Goal: Find contact information: Find contact information

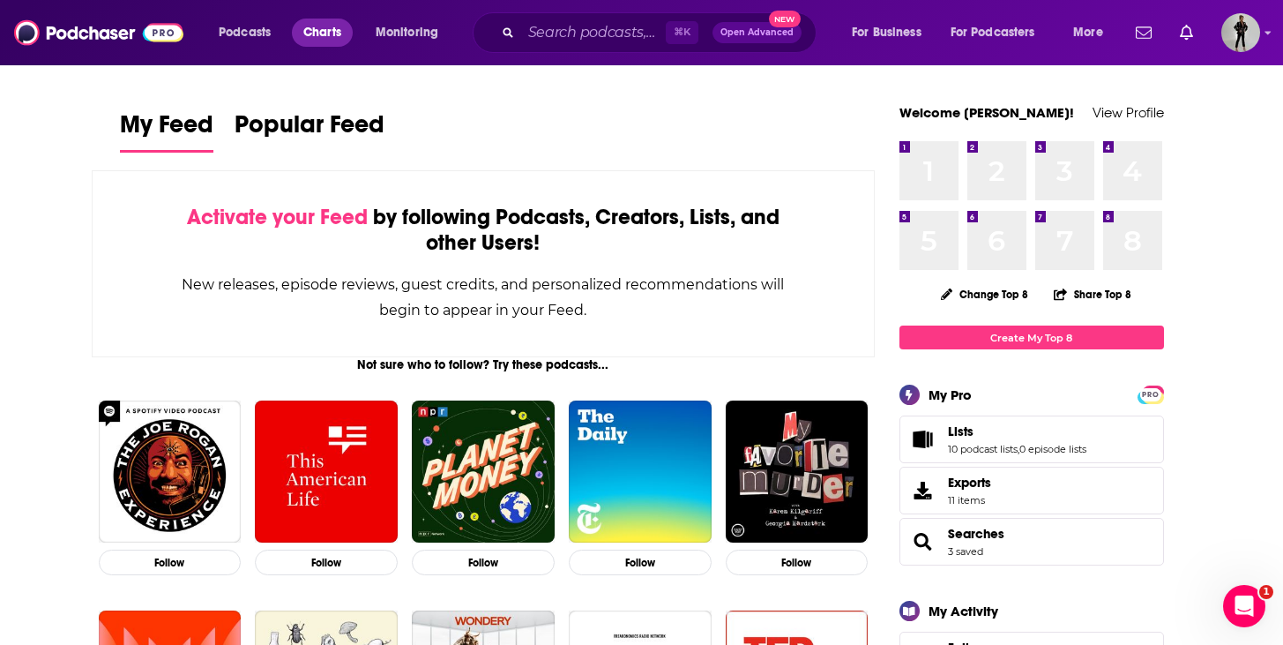
click at [314, 29] on span "Charts" at bounding box center [322, 32] width 38 height 25
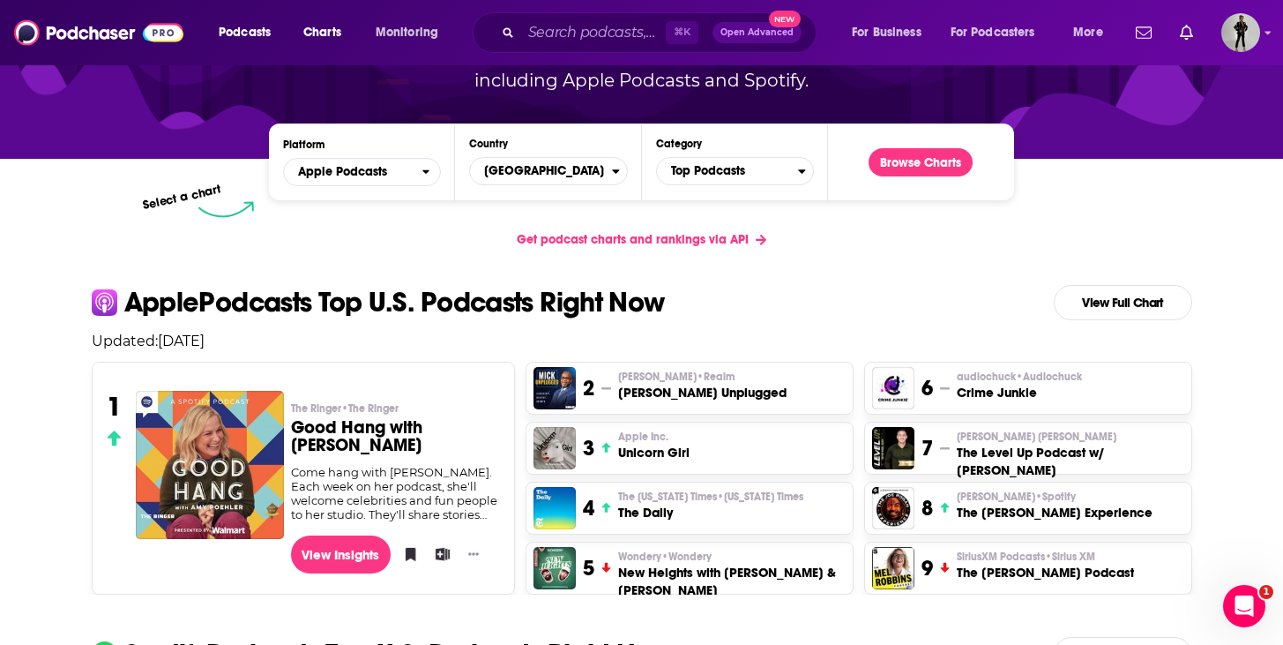
scroll to position [212, 0]
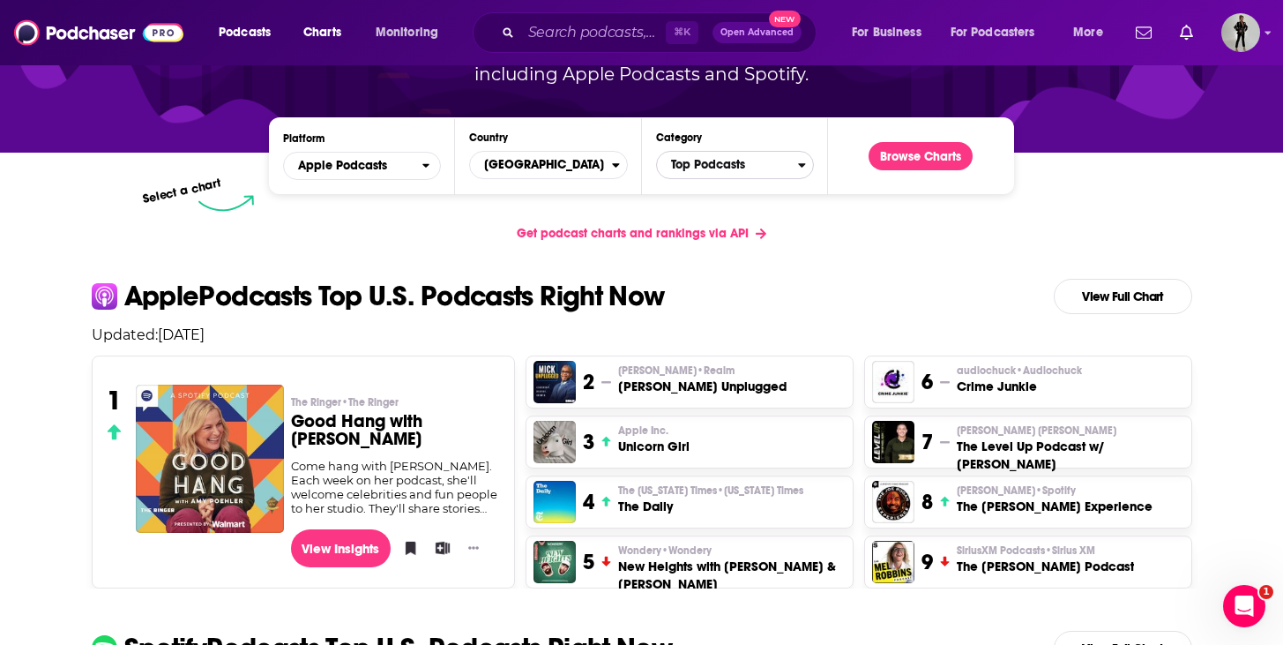
click at [749, 173] on span "Top Podcasts" at bounding box center [727, 165] width 141 height 30
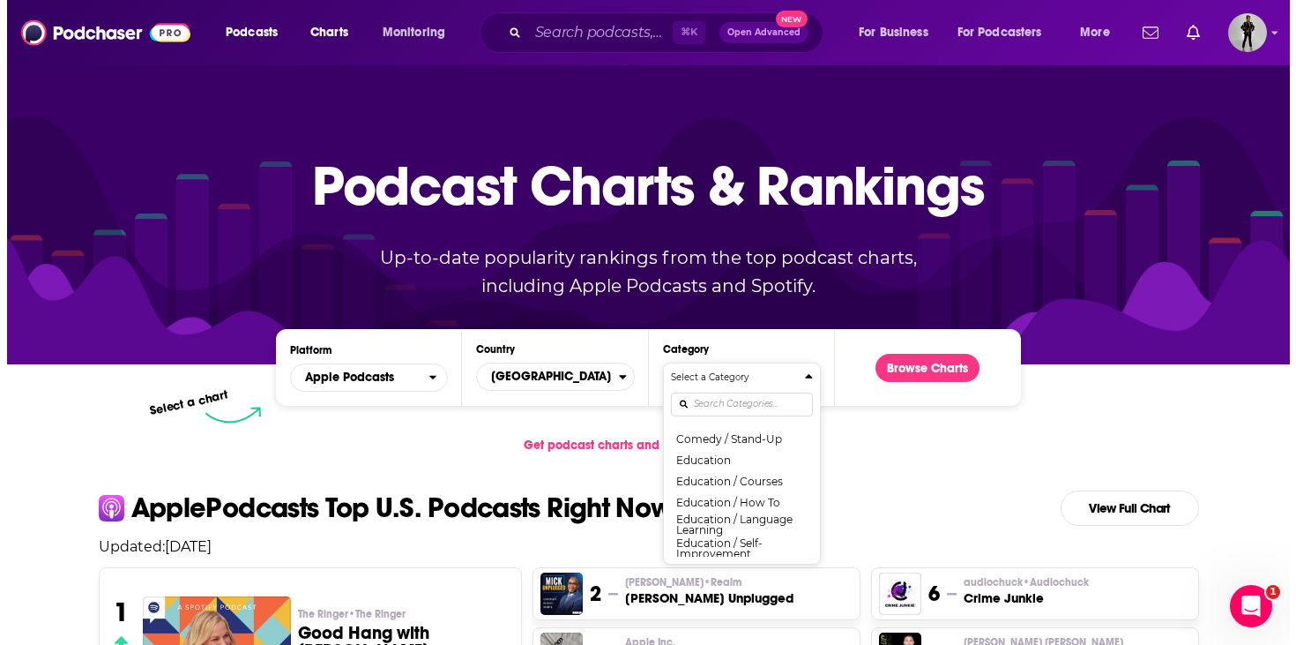
scroll to position [391, 0]
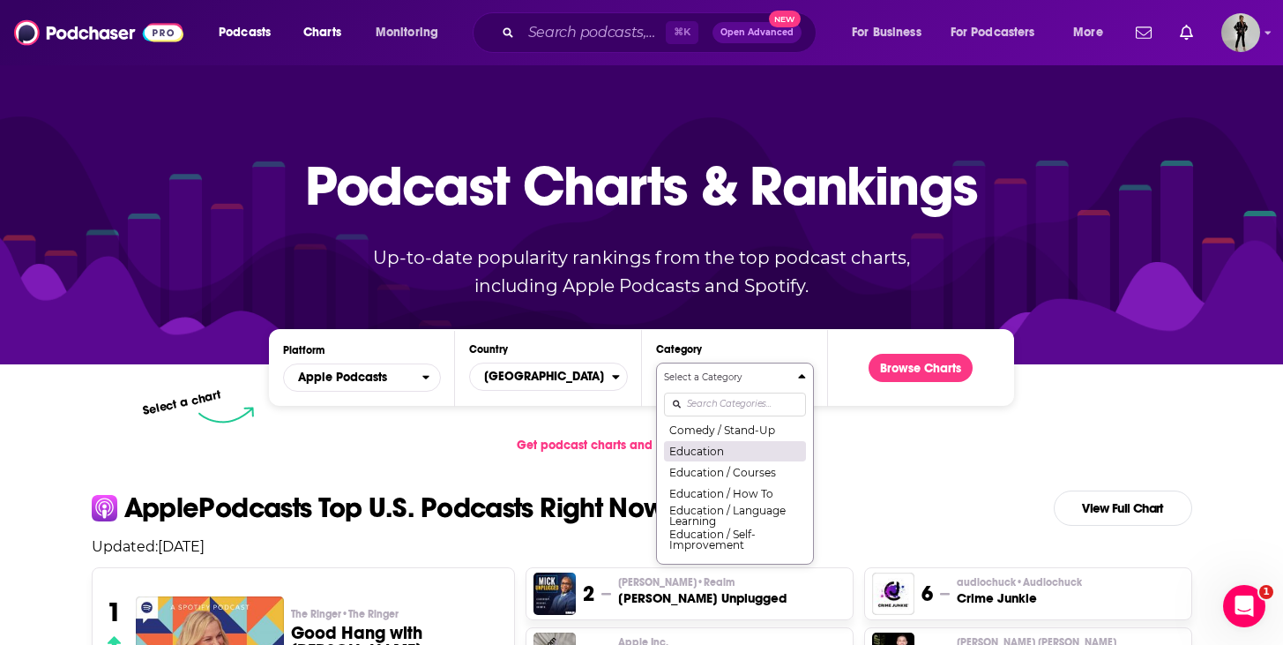
click at [758, 459] on button "Education" at bounding box center [735, 450] width 142 height 21
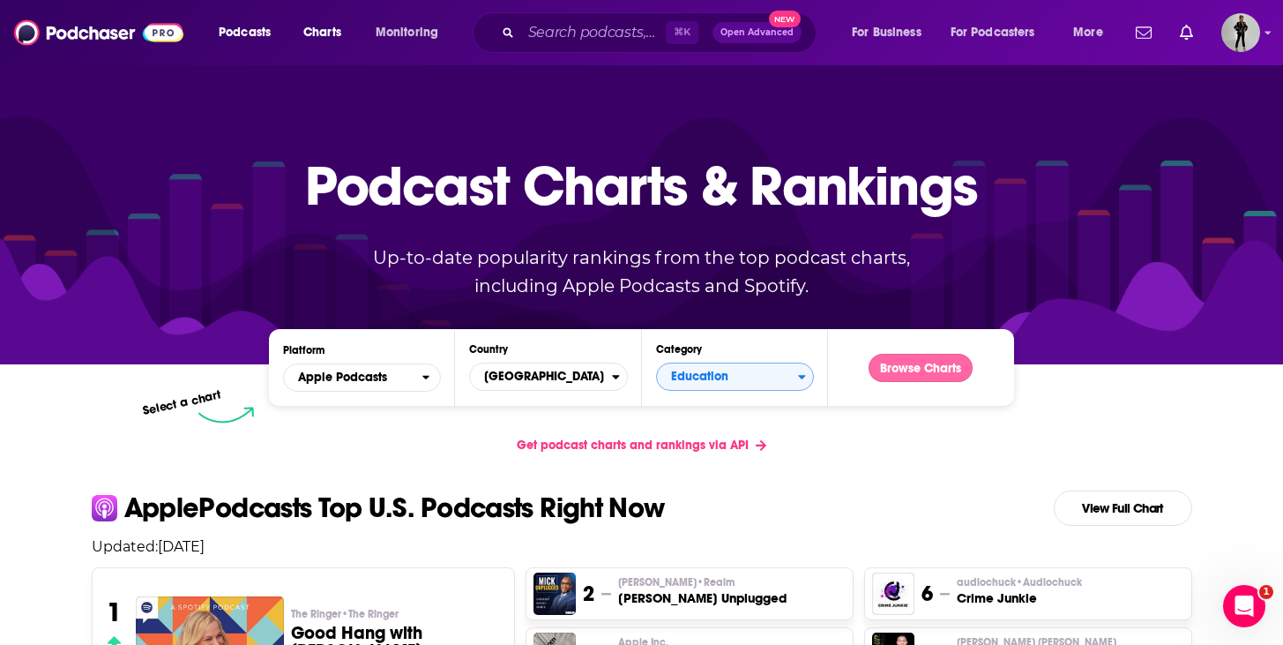
click at [903, 365] on button "Browse Charts" at bounding box center [920, 368] width 104 height 28
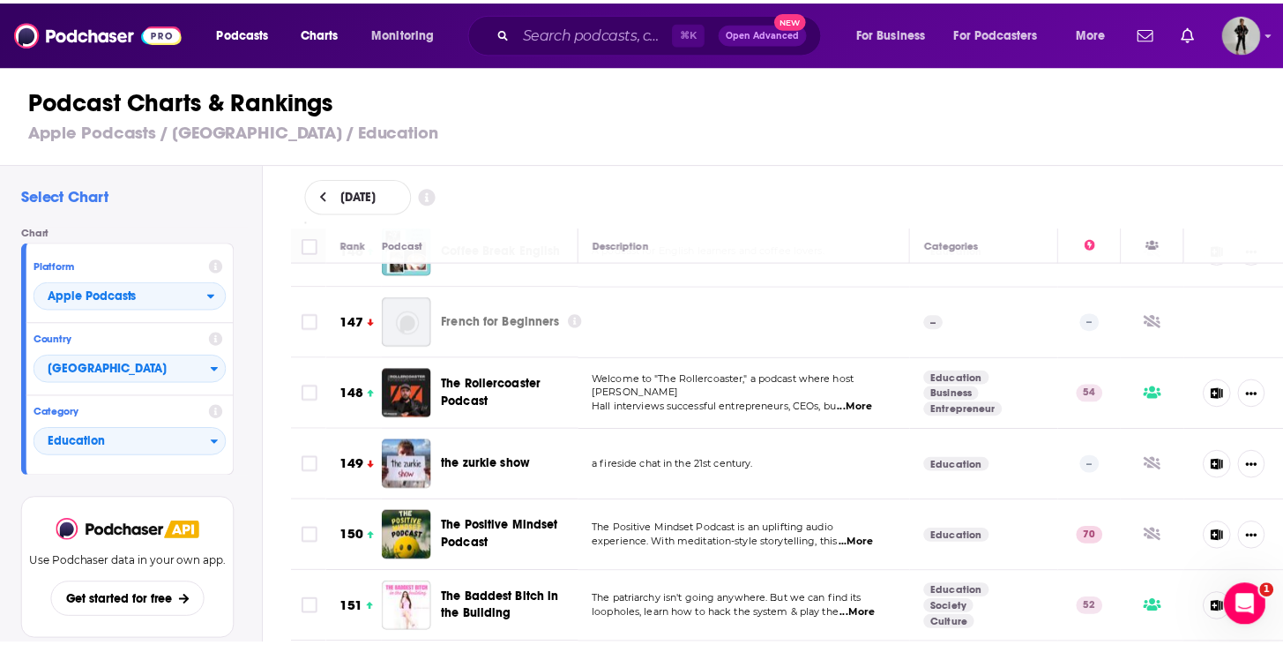
scroll to position [10991, 0]
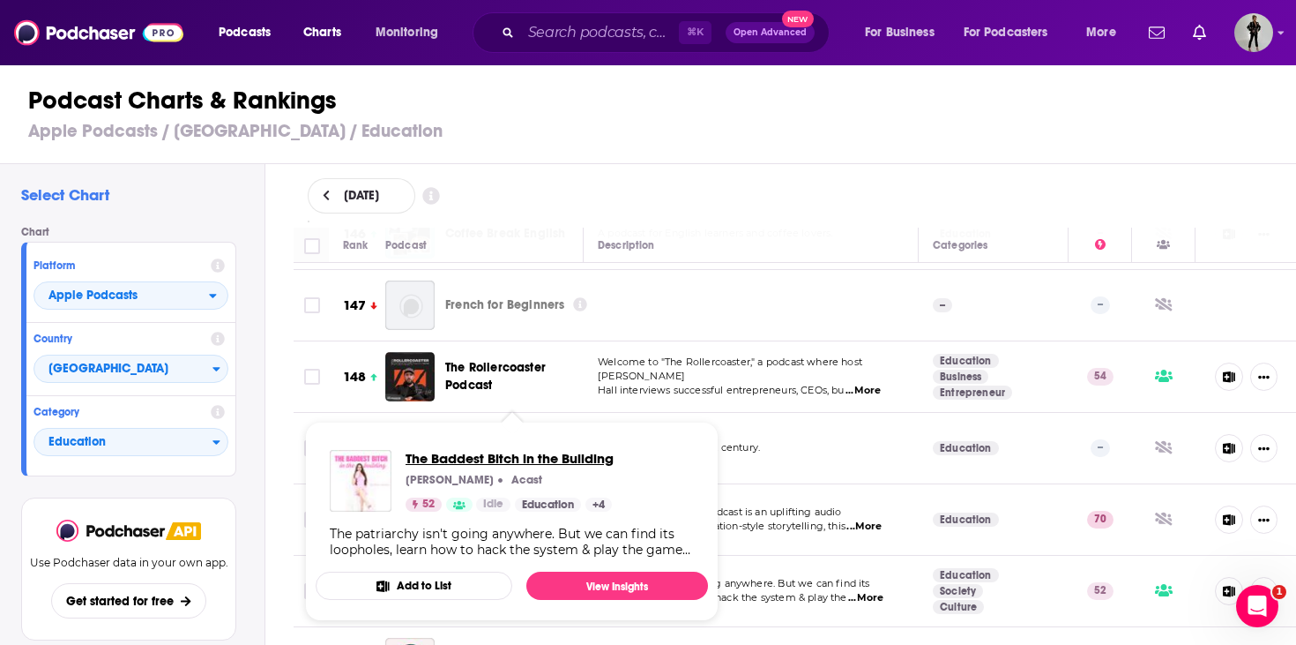
click at [503, 458] on span "The Baddest Bitch in the Building" at bounding box center [510, 458] width 208 height 17
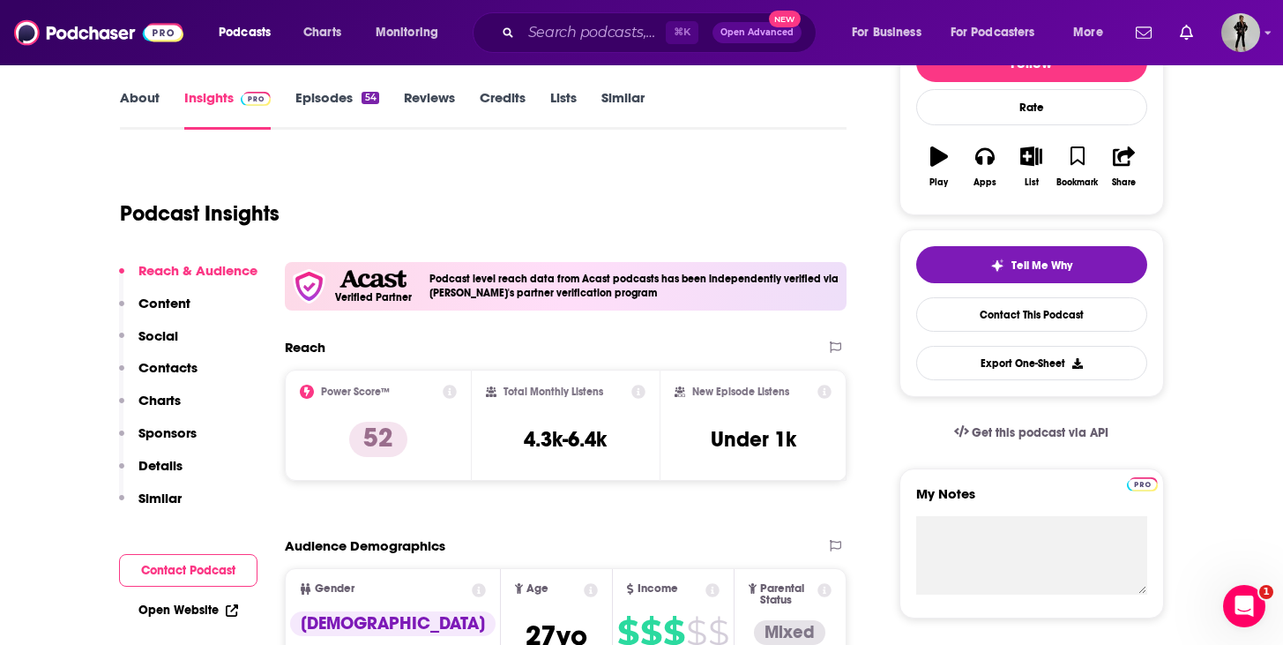
scroll to position [241, 0]
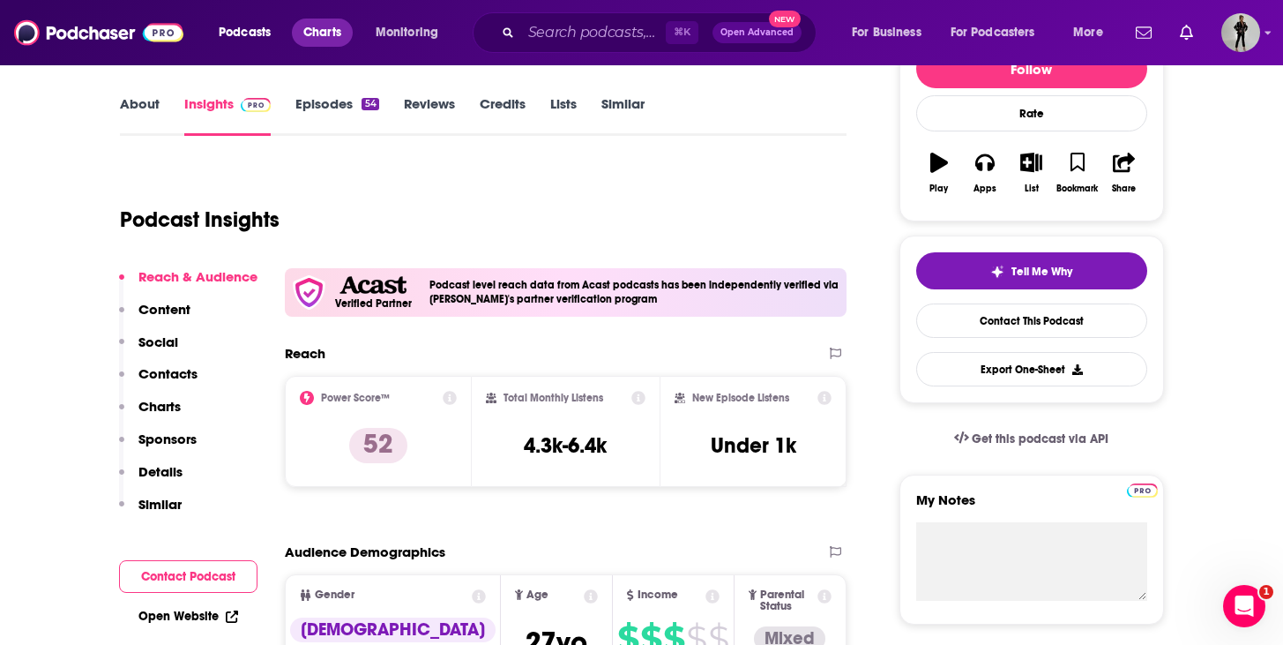
click at [339, 23] on span "Charts" at bounding box center [322, 32] width 38 height 25
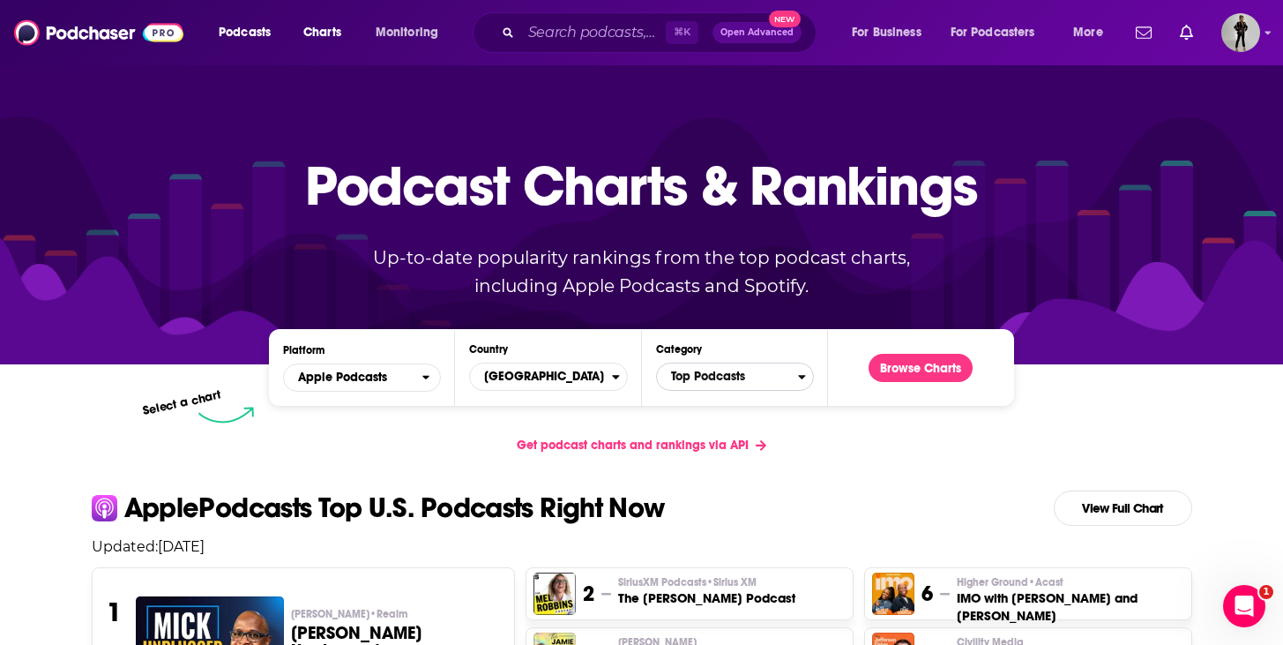
click at [728, 383] on span "Top Podcasts" at bounding box center [727, 376] width 141 height 30
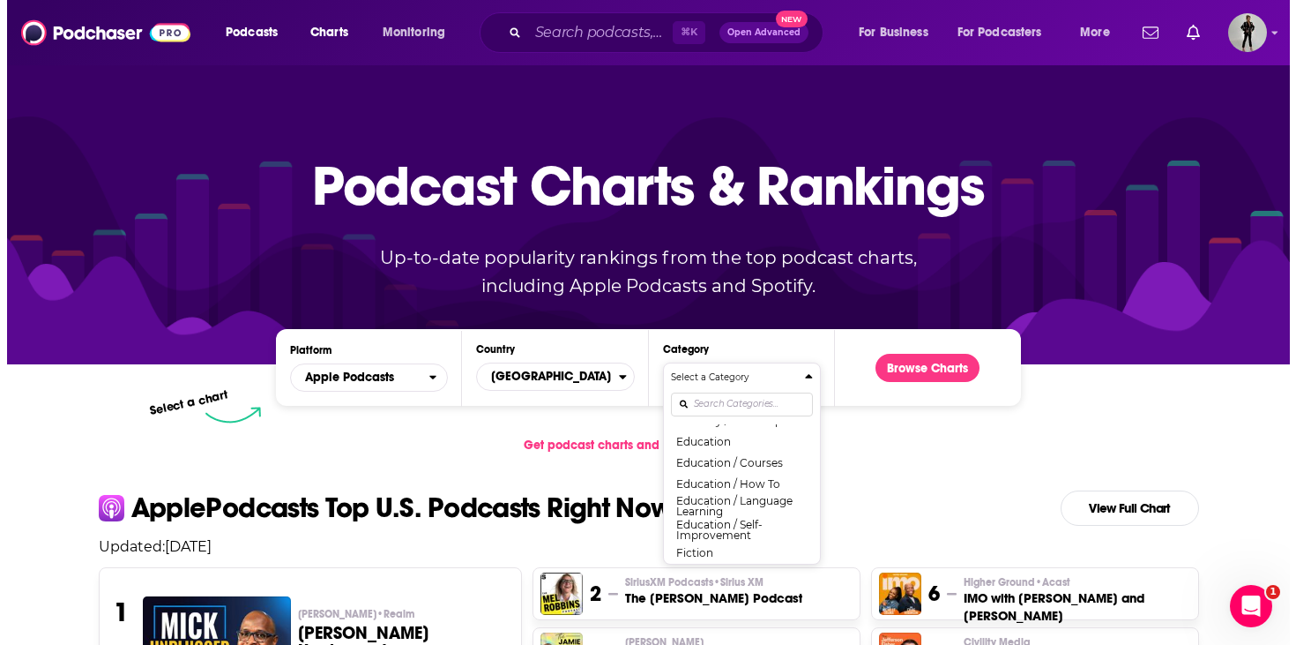
scroll to position [410, 0]
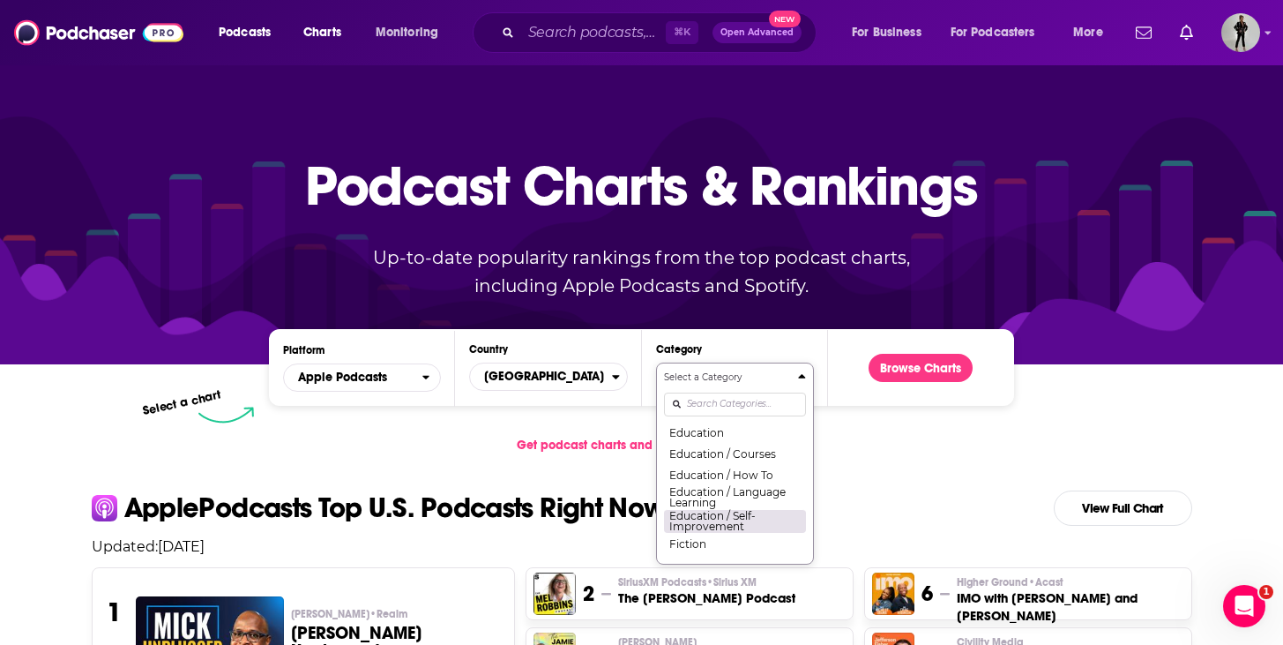
click at [752, 524] on button "Education / Self-Improvement" at bounding box center [735, 521] width 142 height 24
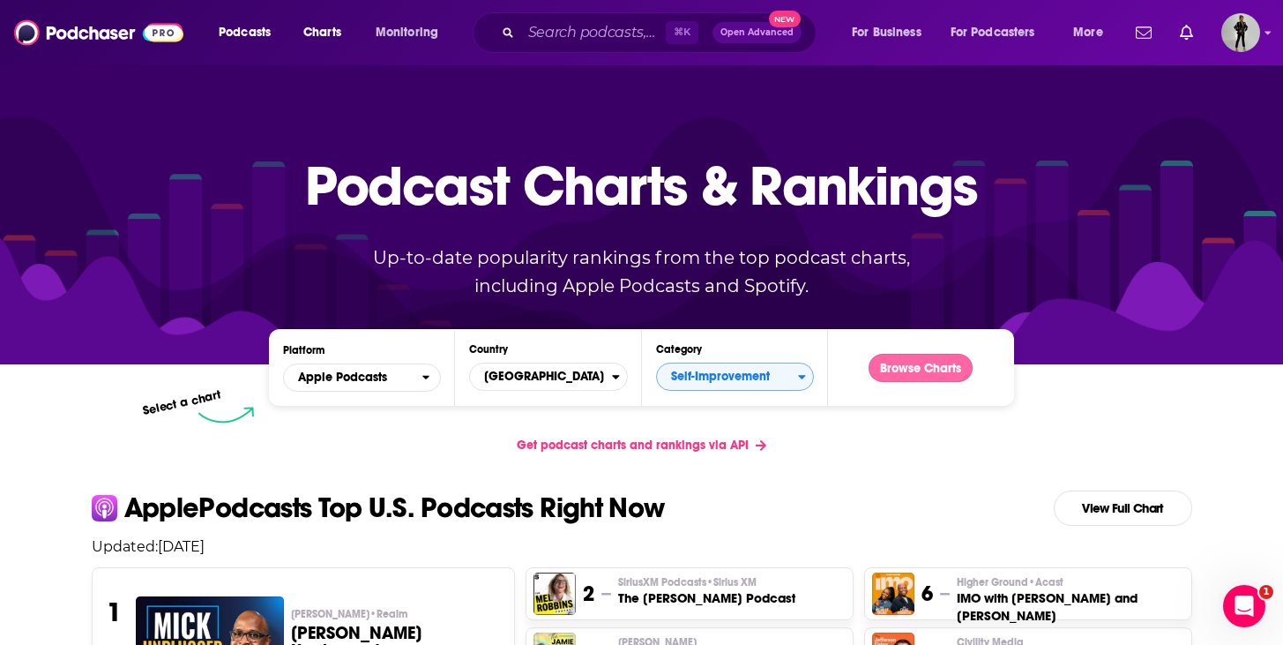
click at [901, 369] on button "Browse Charts" at bounding box center [920, 368] width 104 height 28
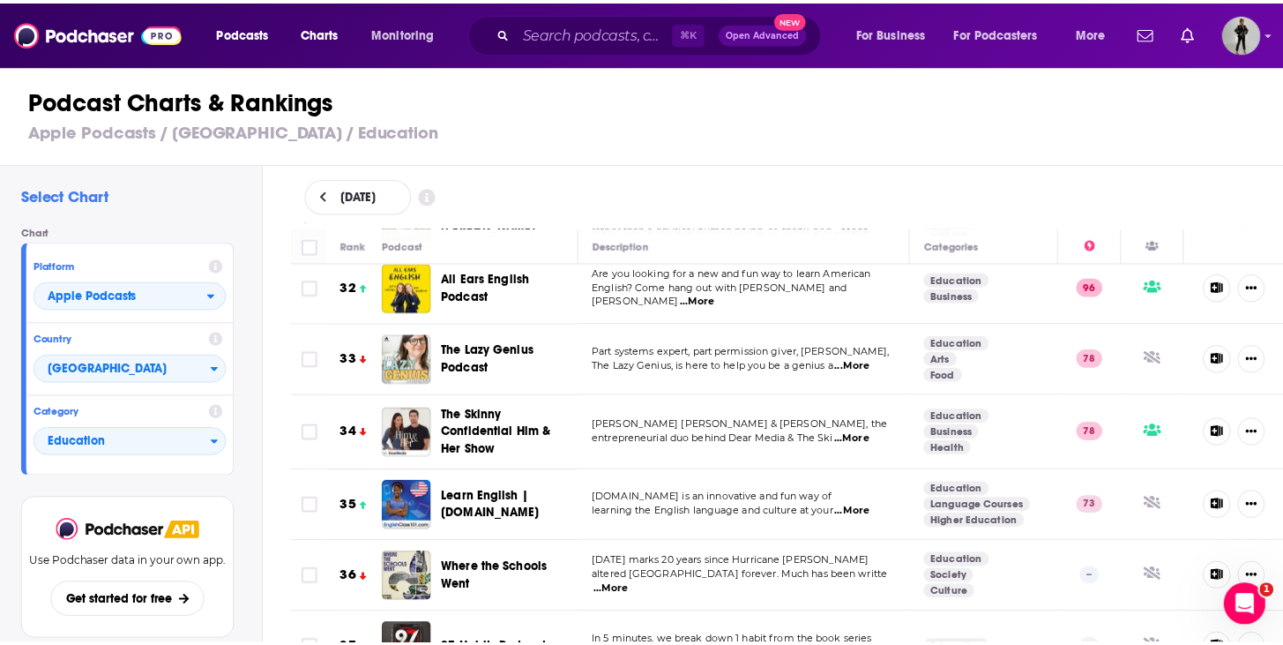
scroll to position [2283, 0]
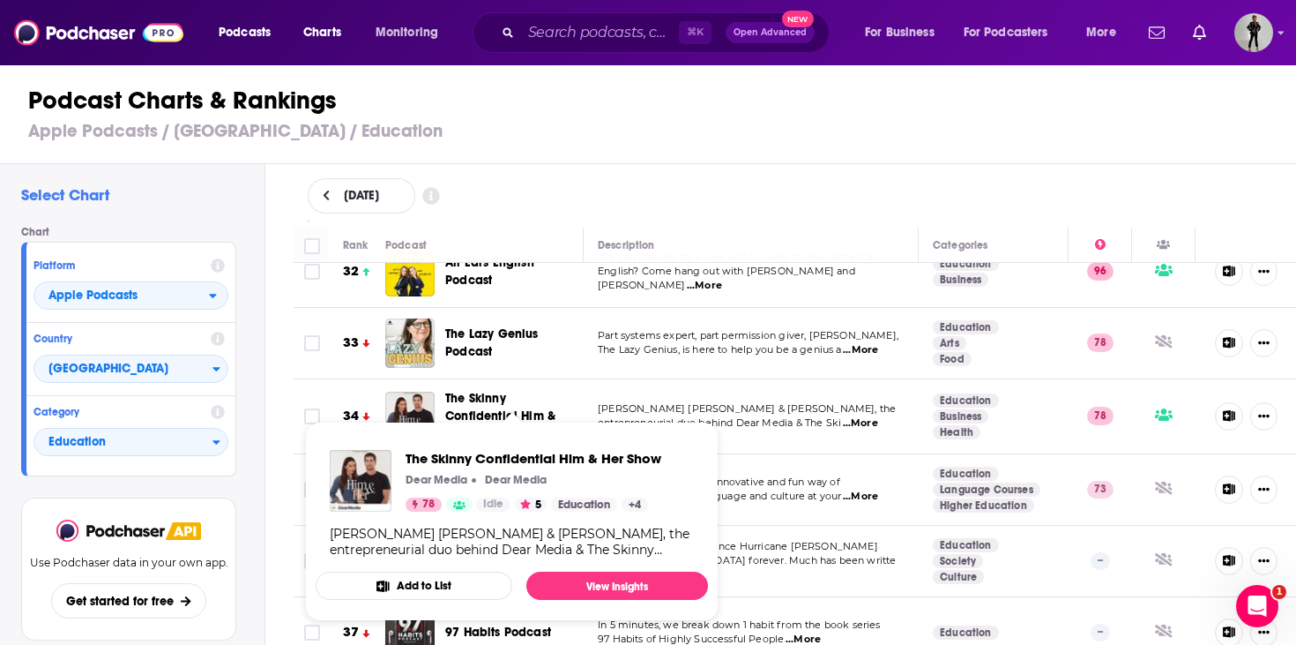
click at [512, 390] on span "The Skinny Confidential Him & Her Show" at bounding box center [512, 416] width 134 height 53
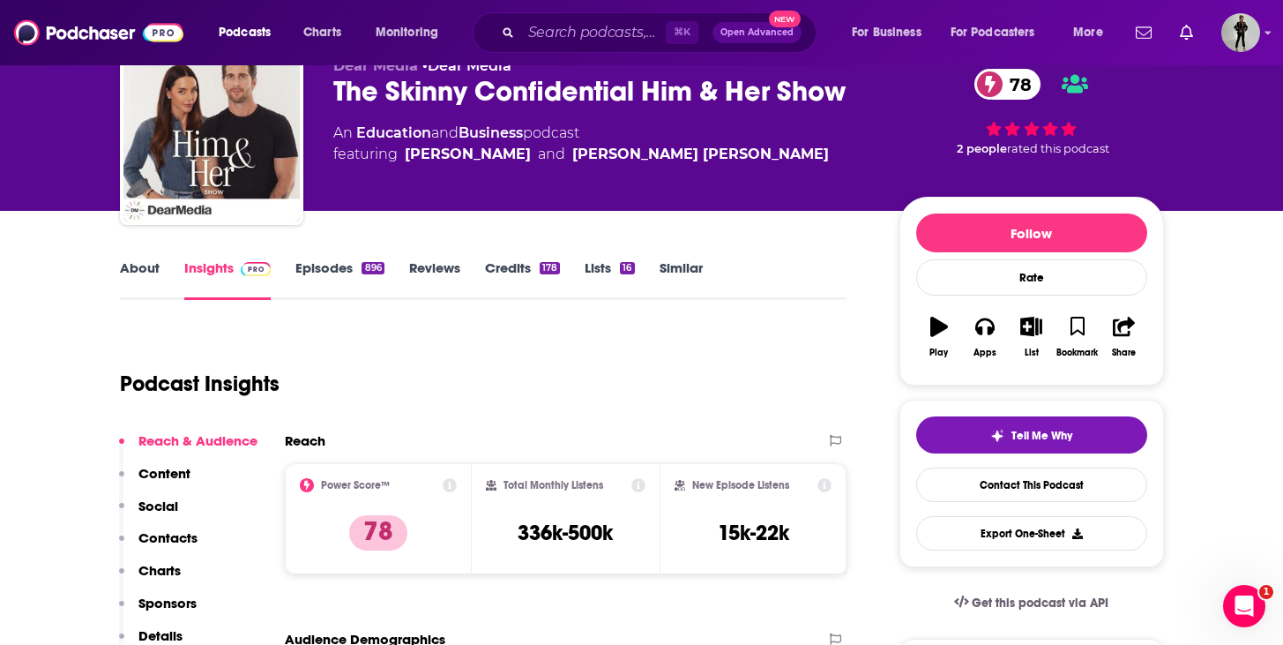
scroll to position [119, 0]
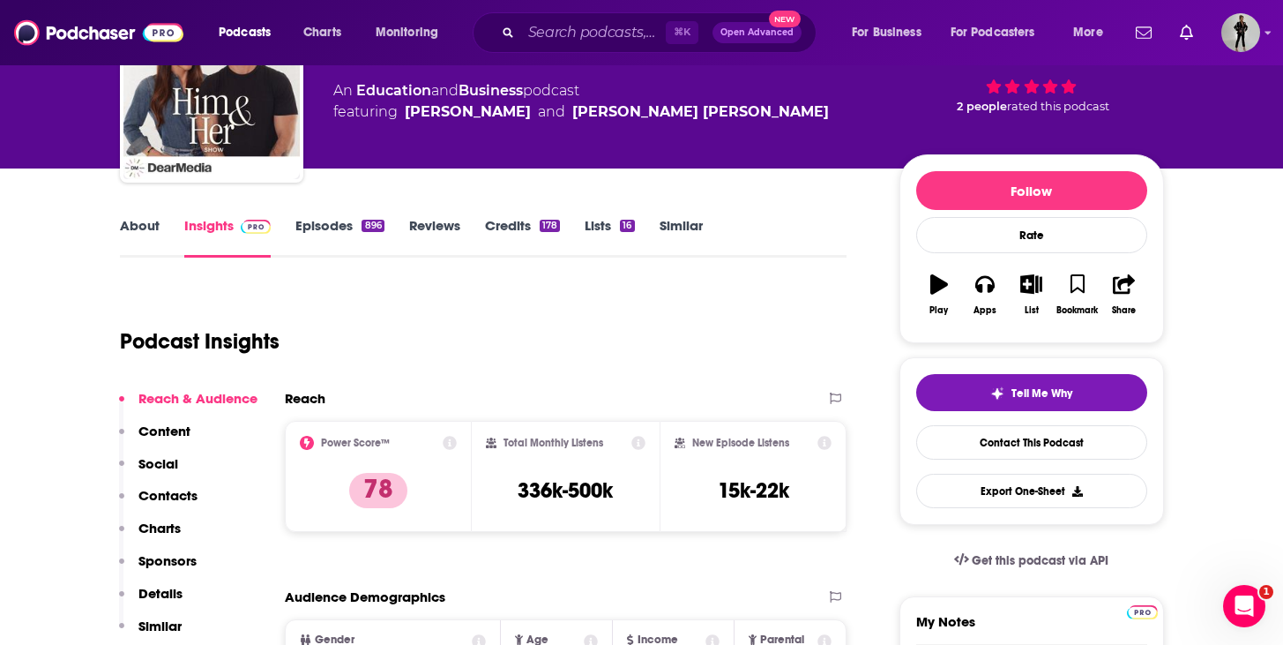
click at [148, 222] on link "About" at bounding box center [140, 237] width 40 height 41
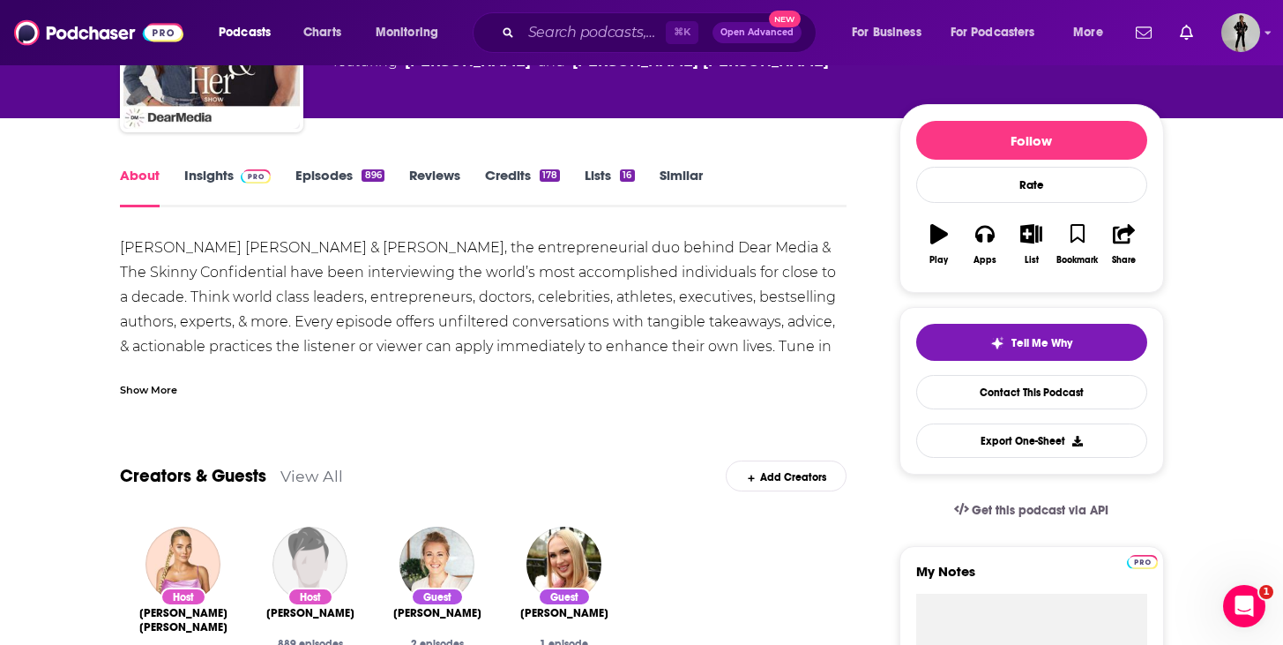
scroll to position [173, 0]
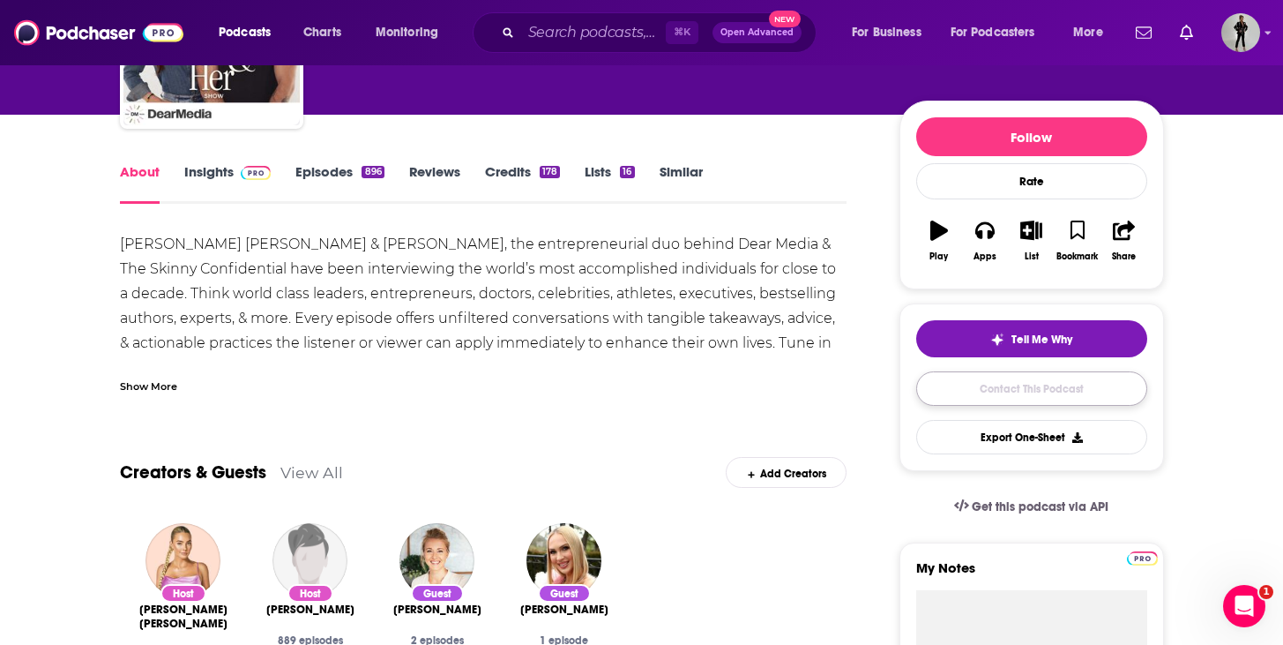
click at [1000, 395] on link "Contact This Podcast" at bounding box center [1031, 388] width 231 height 34
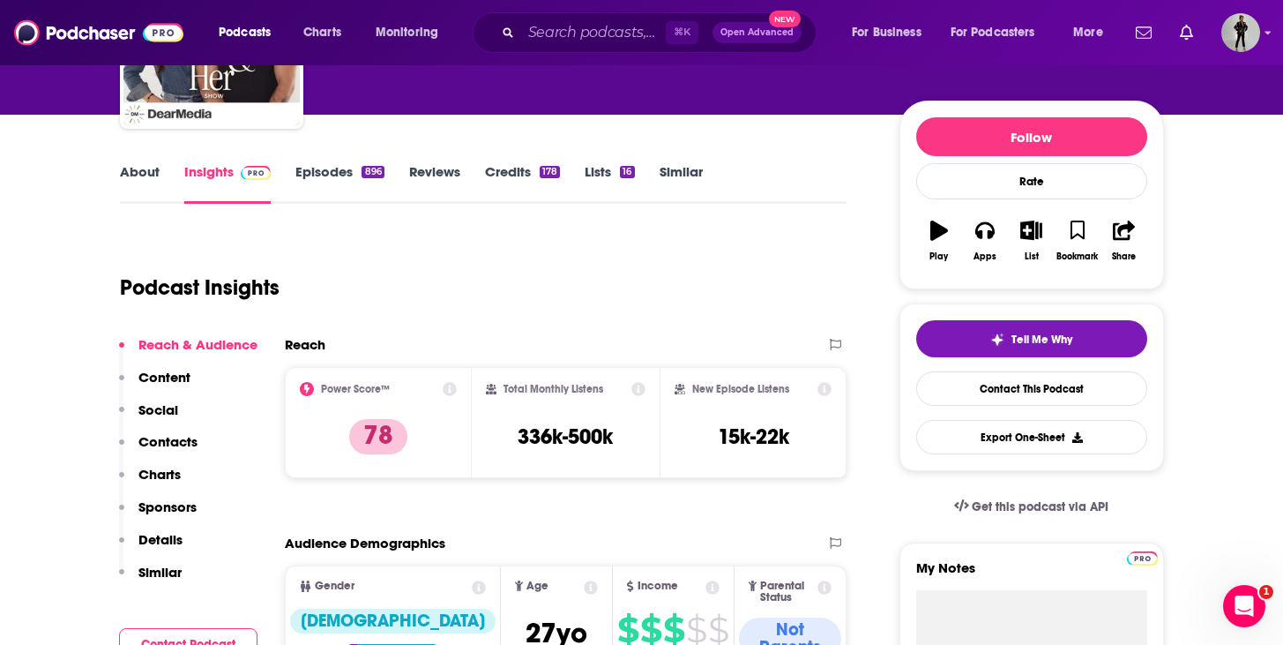
scroll to position [1840, 0]
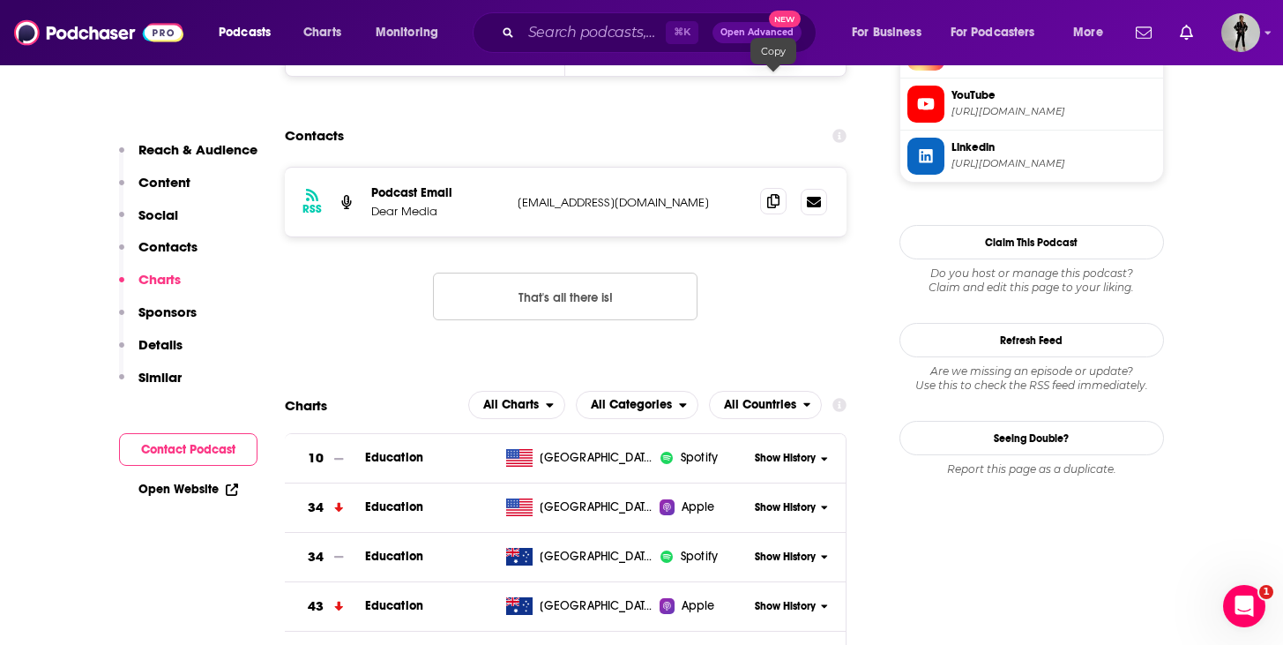
click at [778, 194] on icon at bounding box center [773, 201] width 12 height 14
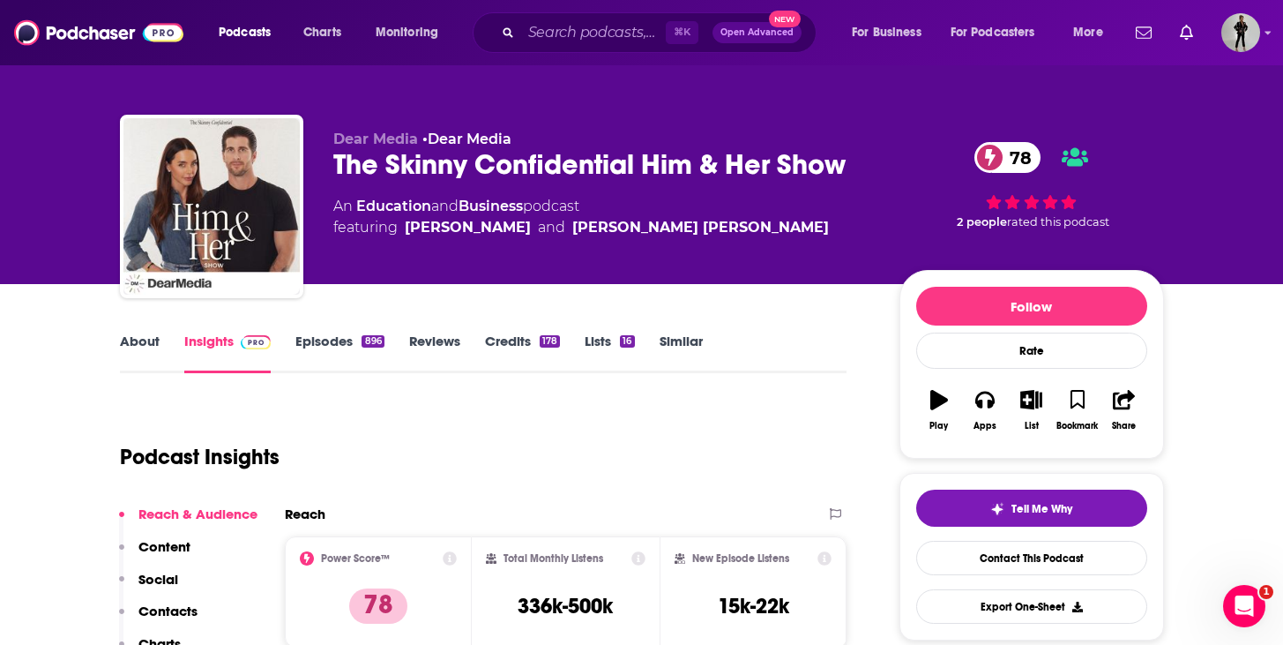
scroll to position [0, 0]
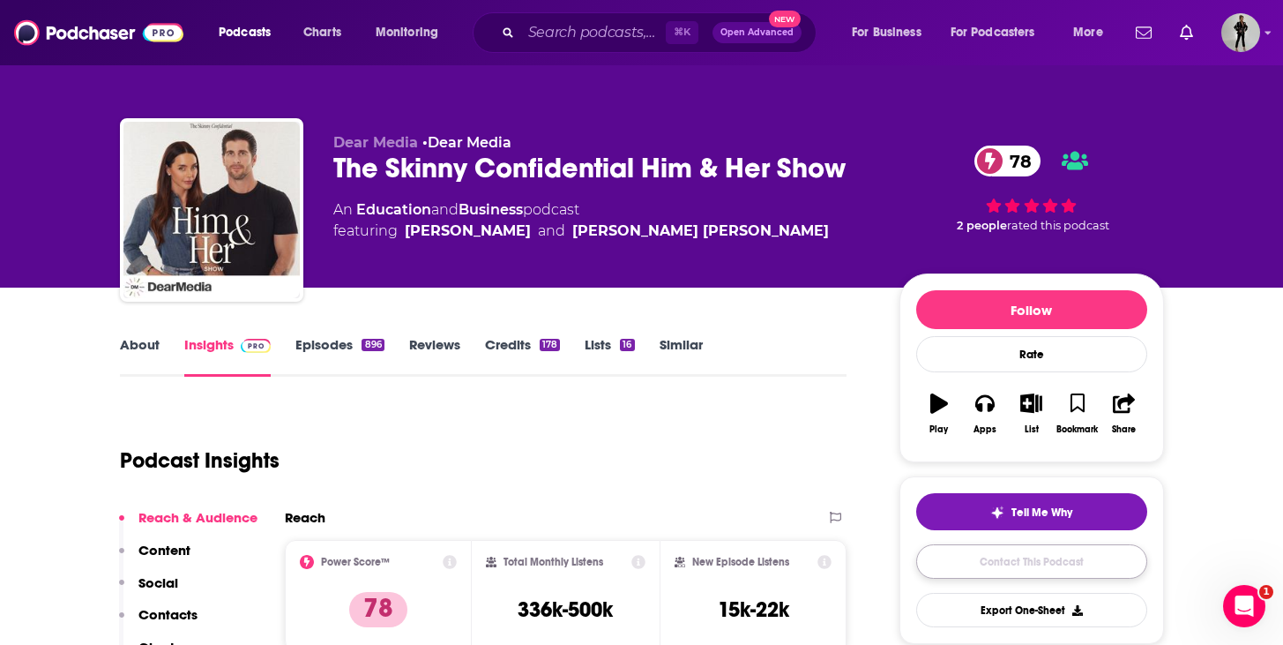
click at [964, 564] on link "Contact This Podcast" at bounding box center [1031, 561] width 231 height 34
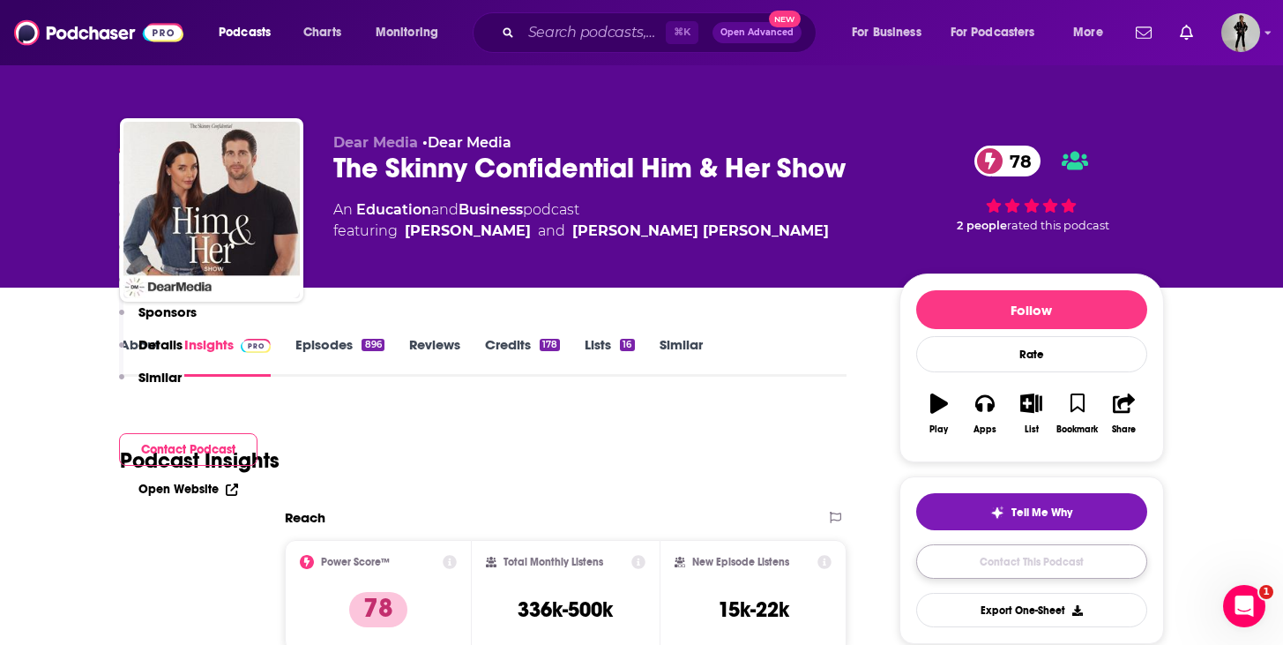
scroll to position [1840, 0]
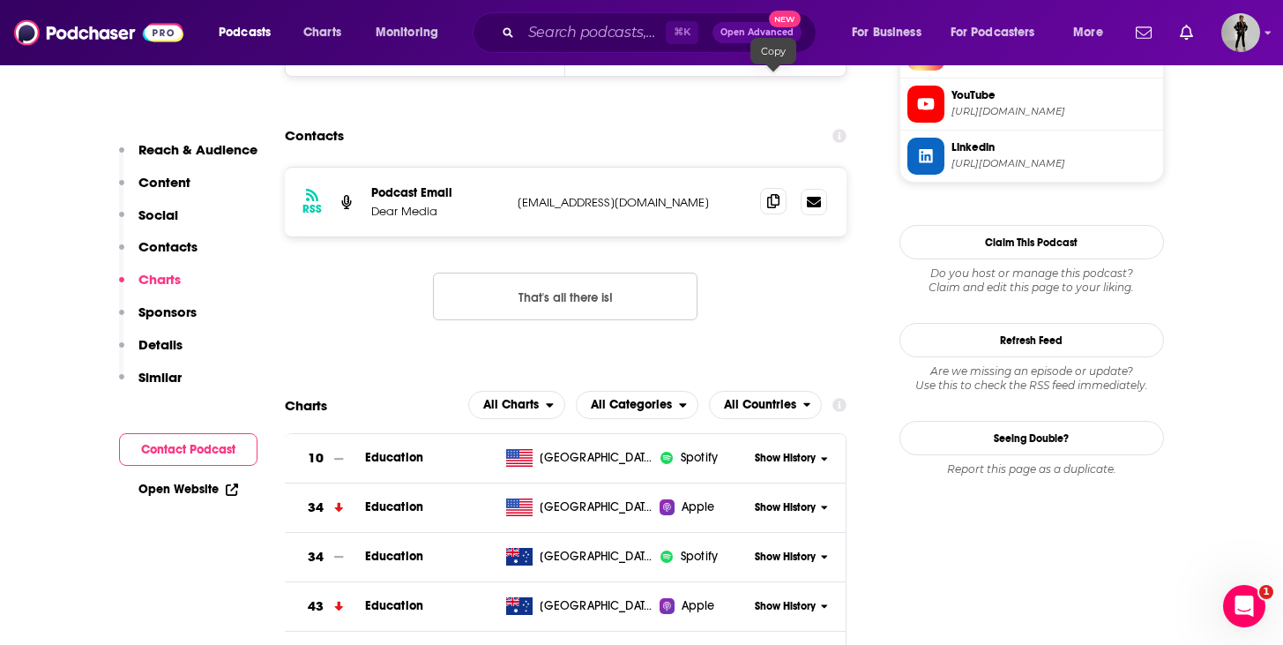
click at [779, 194] on icon at bounding box center [773, 201] width 12 height 14
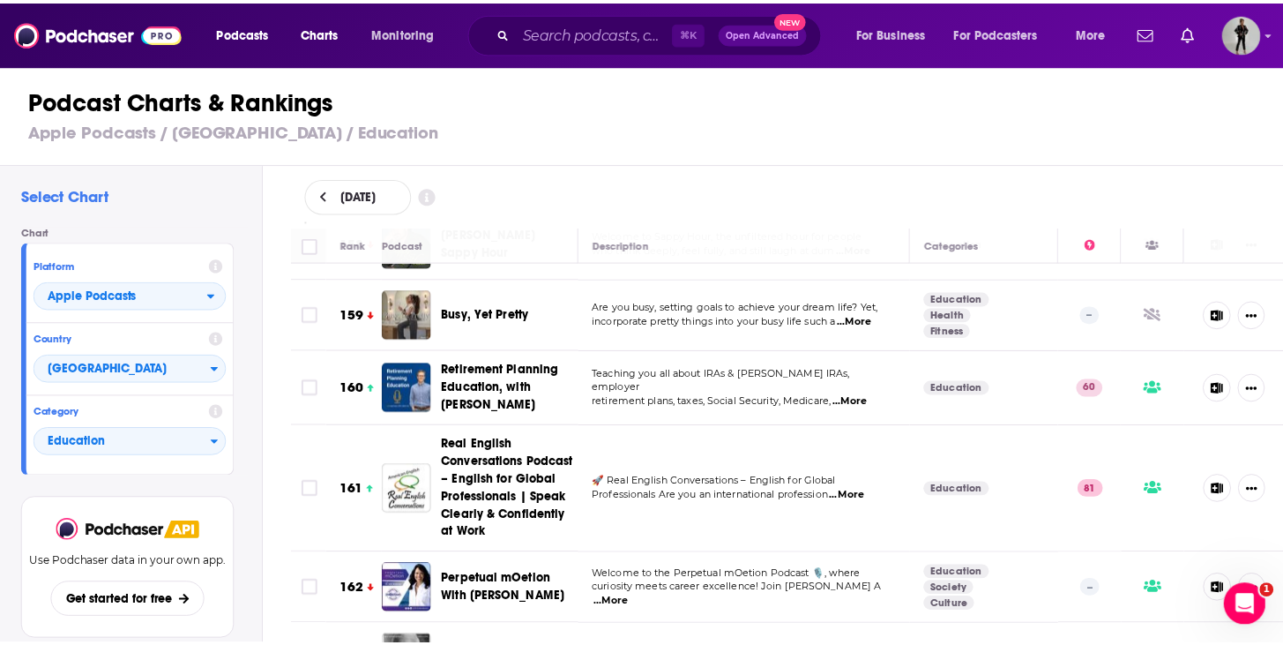
scroll to position [11854, 0]
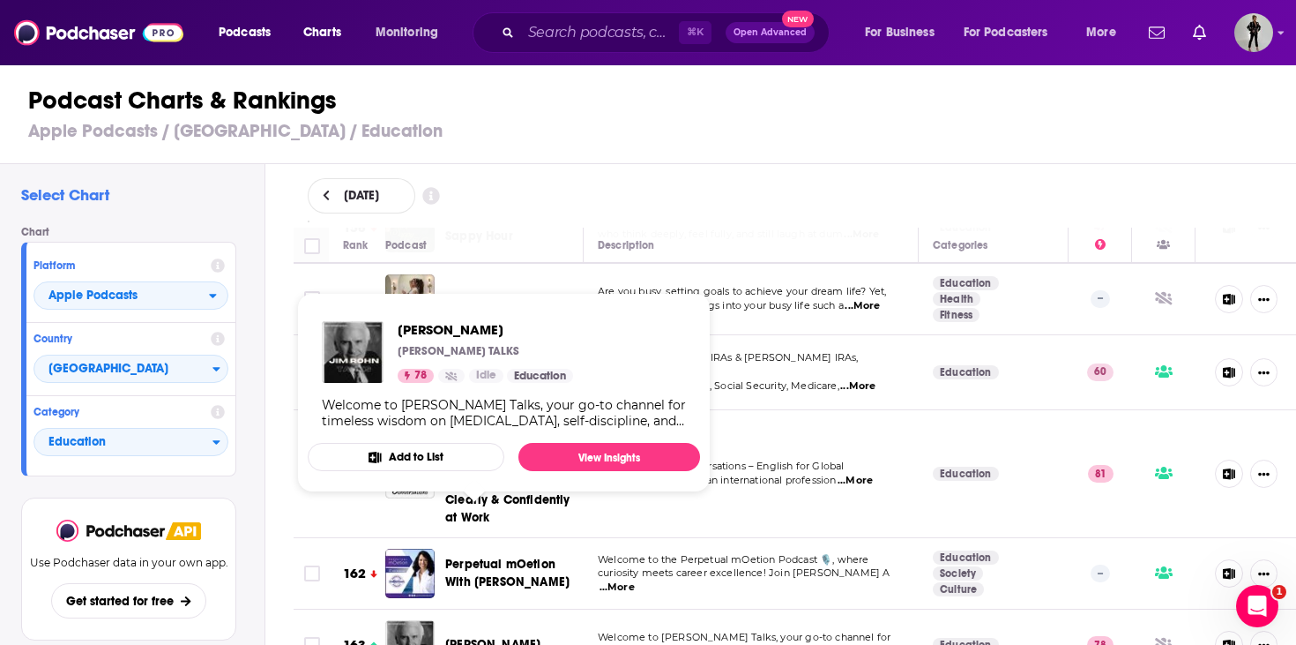
click at [488, 637] on span "[PERSON_NAME]" at bounding box center [492, 644] width 95 height 15
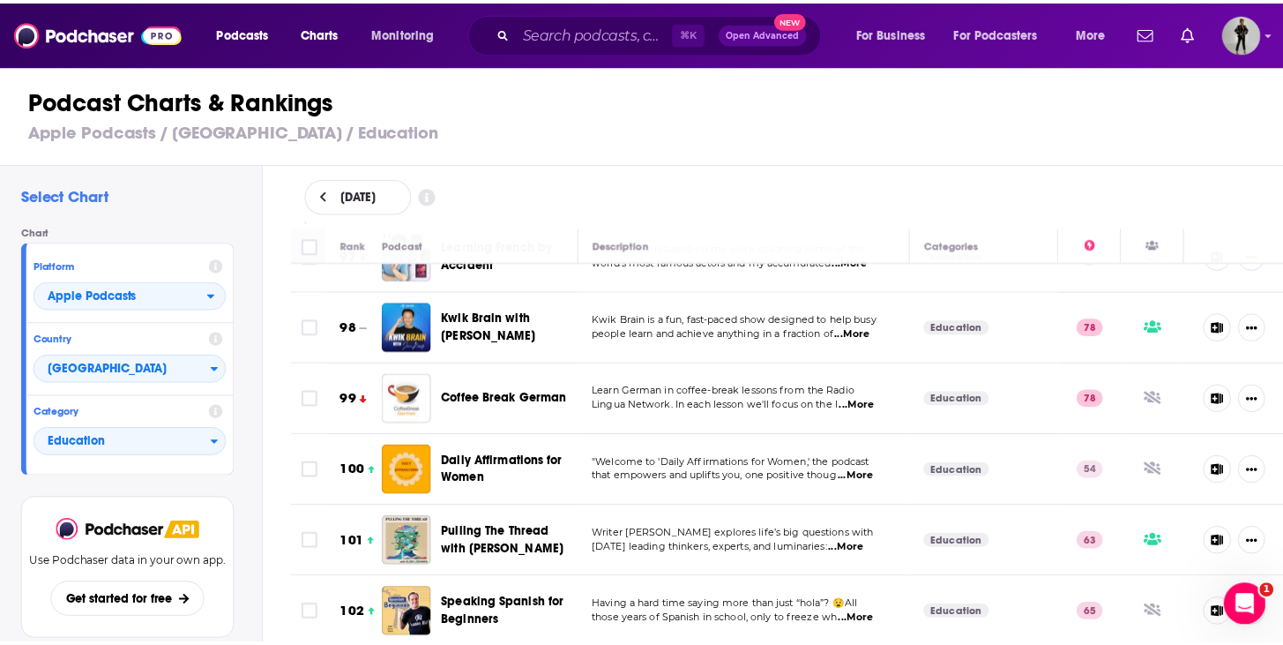
scroll to position [7159, 0]
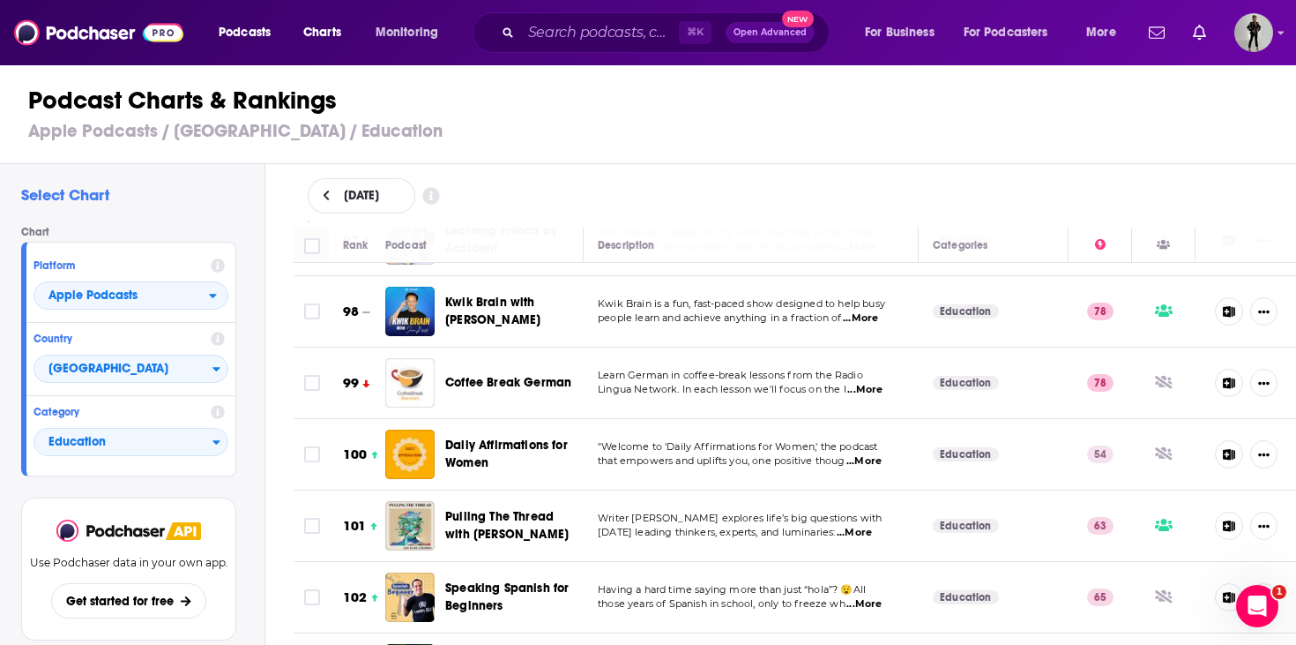
click at [874, 454] on span "...More" at bounding box center [863, 461] width 35 height 14
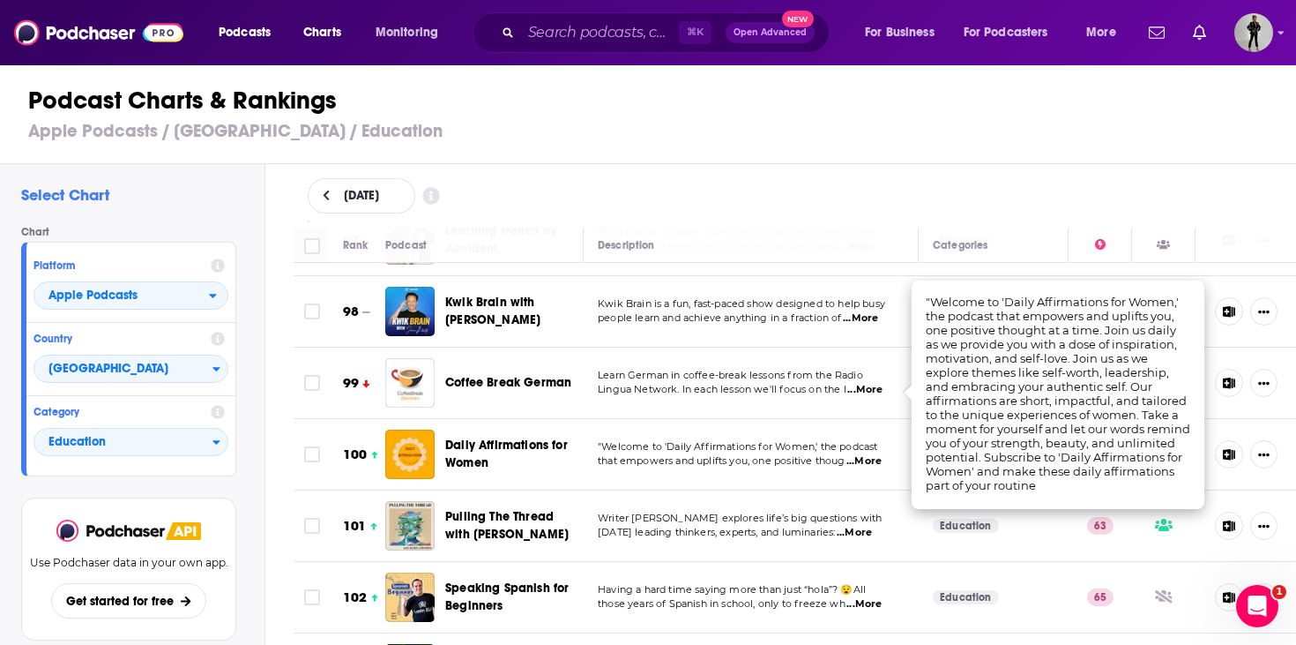
click at [858, 141] on div "Podcast Charts & Rankings Apple Podcasts / [GEOGRAPHIC_DATA] / Education" at bounding box center [655, 113] width 1311 height 101
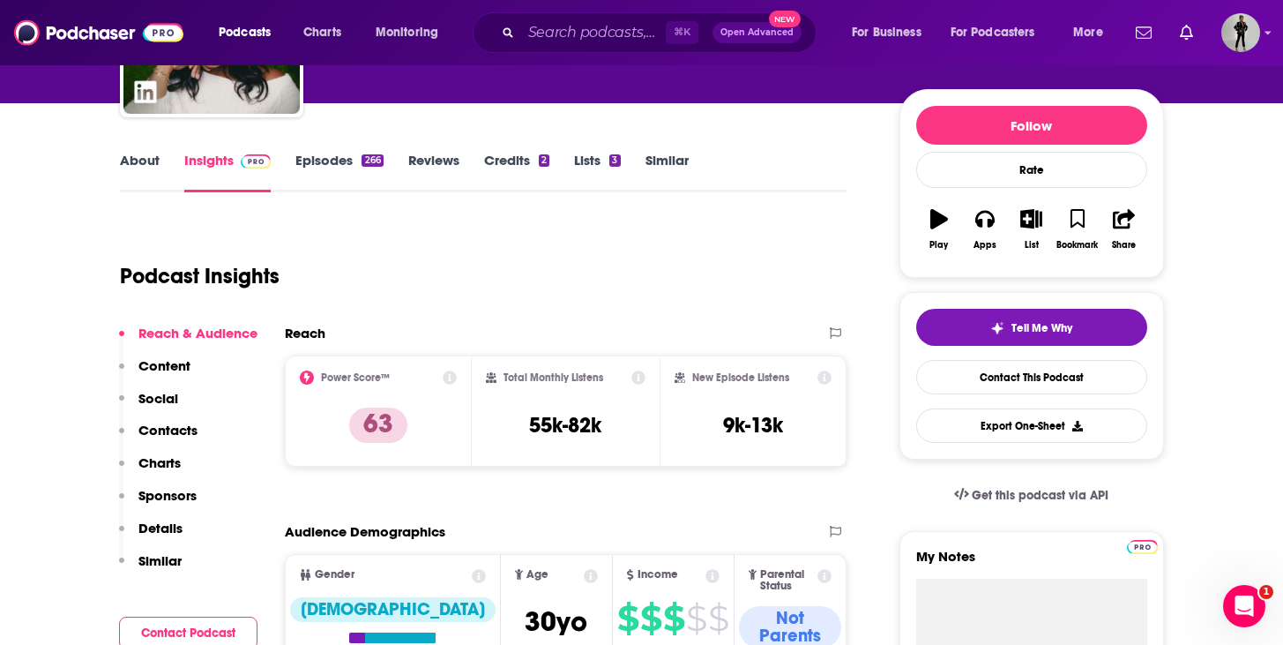
scroll to position [158, 0]
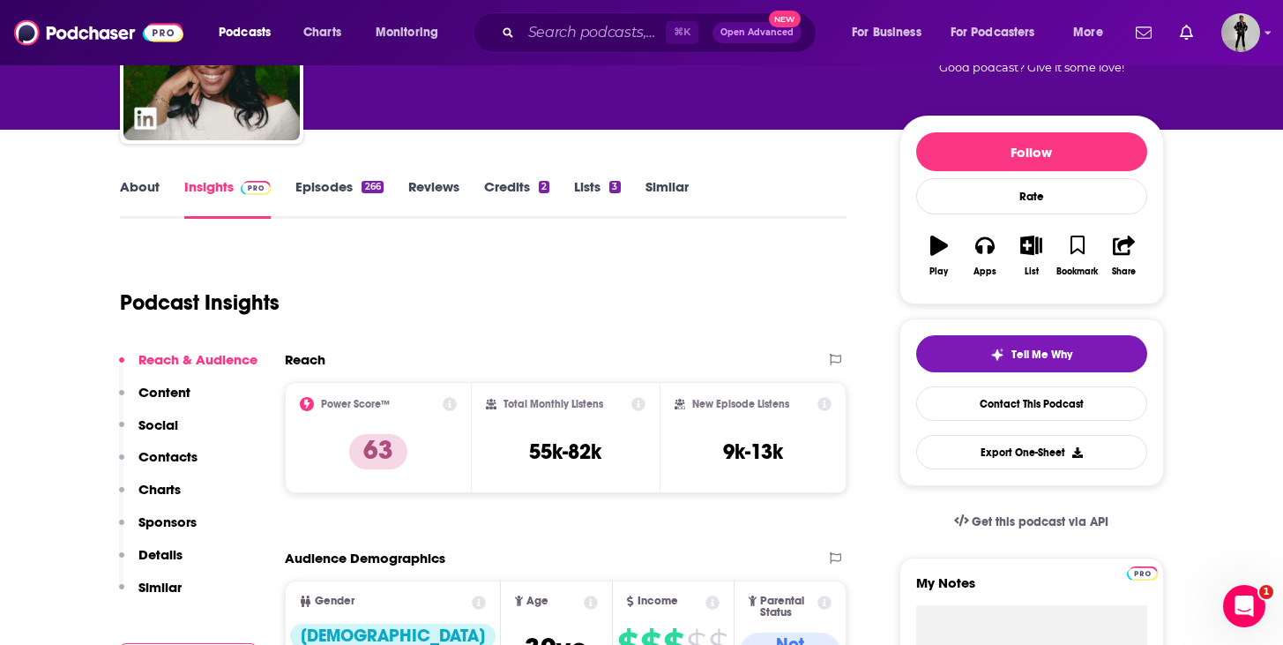
click at [366, 191] on div "266" at bounding box center [371, 187] width 21 height 12
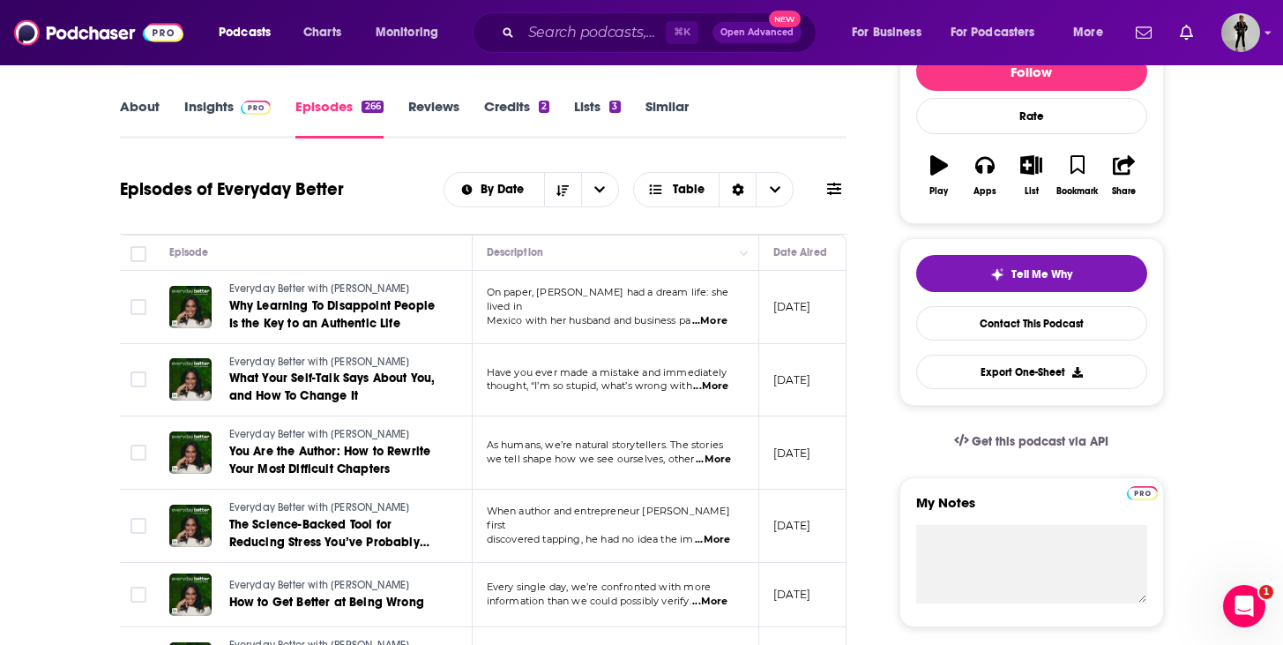
scroll to position [179, 0]
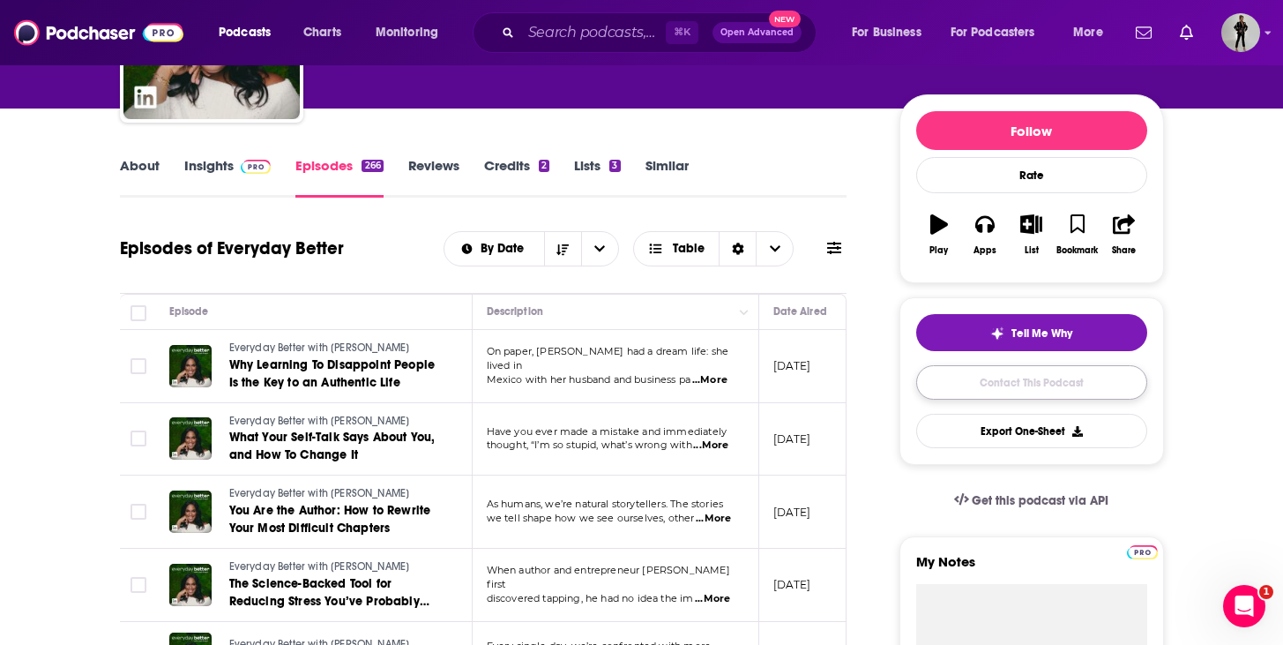
click at [967, 384] on link "Contact This Podcast" at bounding box center [1031, 382] width 231 height 34
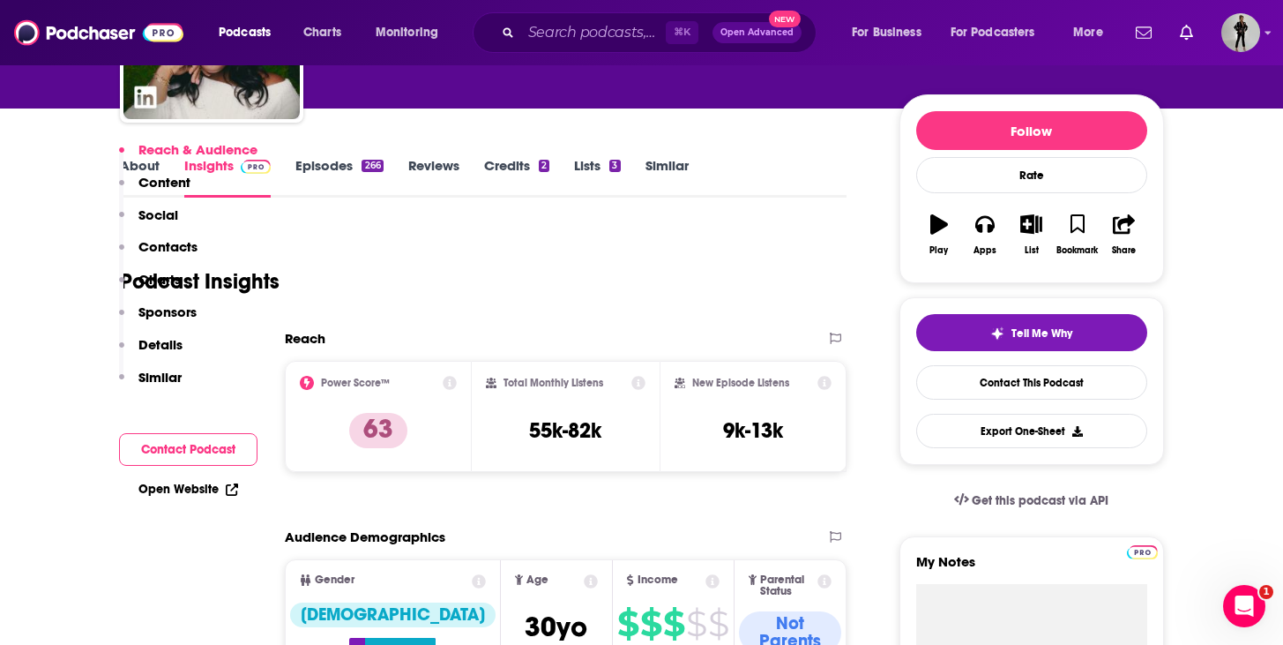
scroll to position [1758, 0]
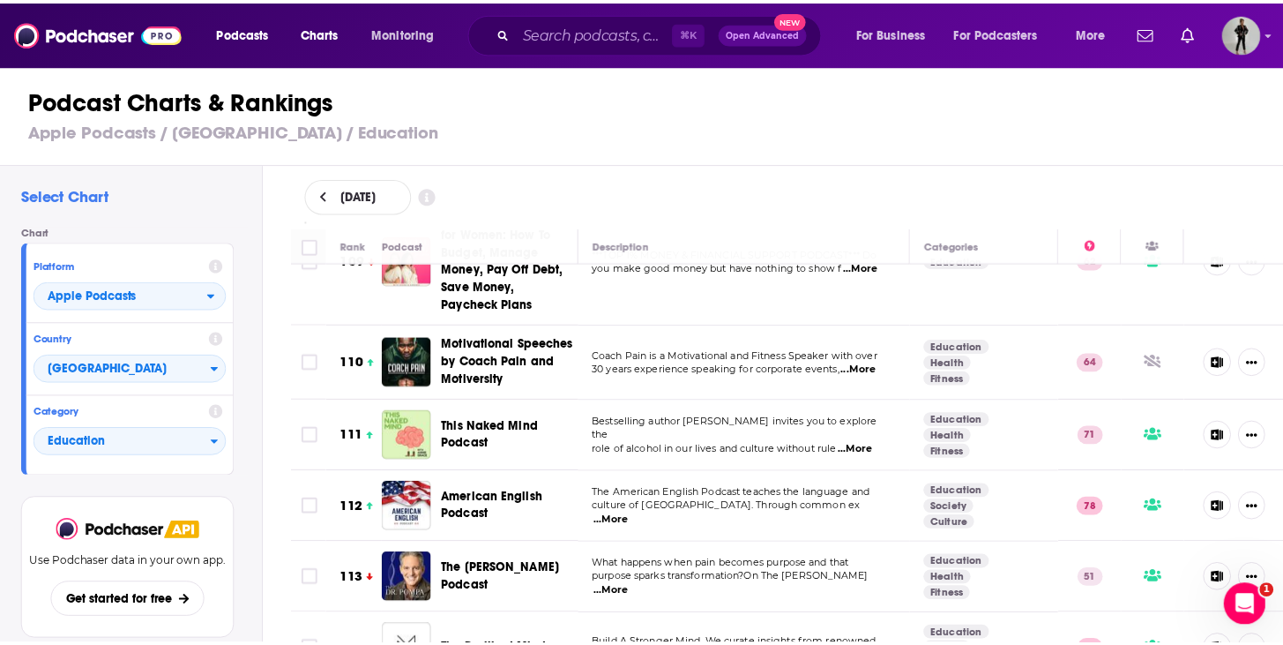
scroll to position [8096, 0]
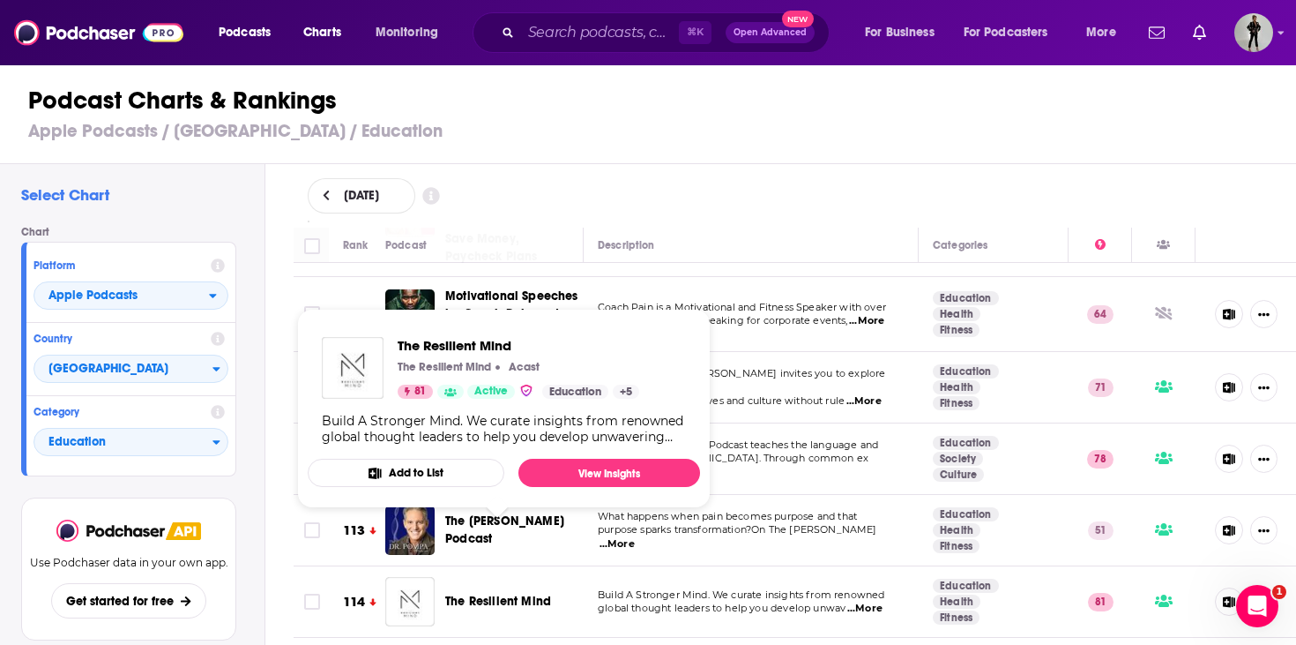
click at [507, 593] on span "The Resilient Mind" at bounding box center [498, 600] width 106 height 15
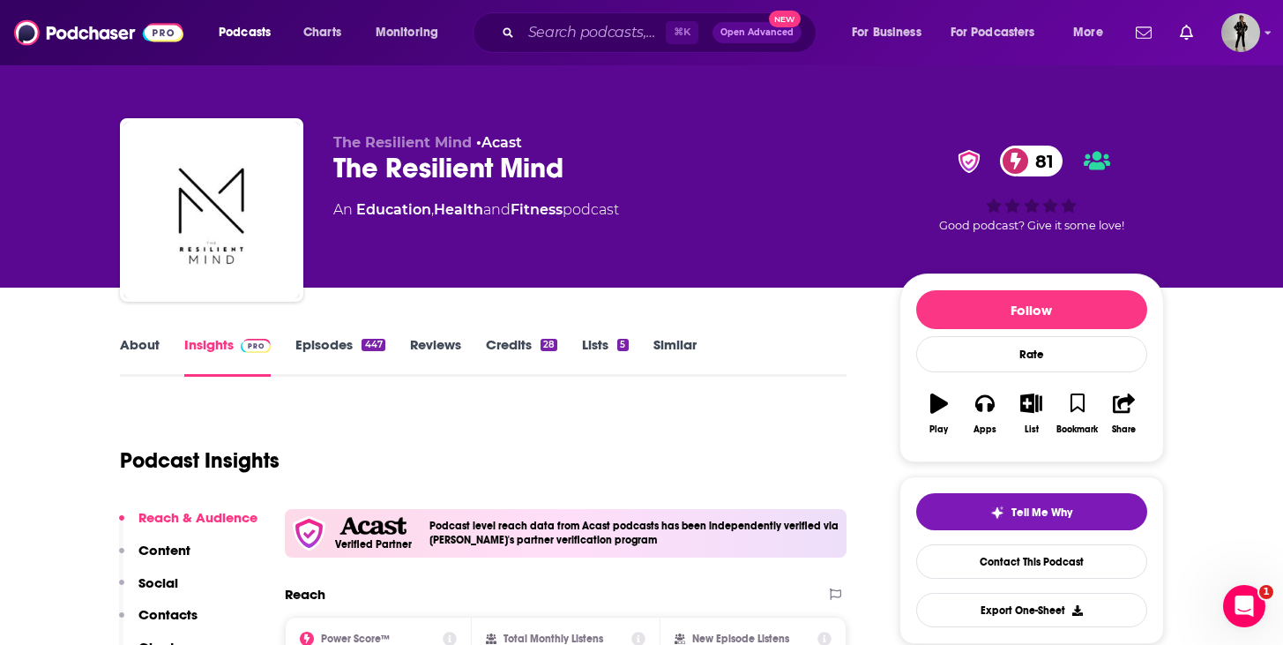
click at [151, 347] on link "About" at bounding box center [140, 356] width 40 height 41
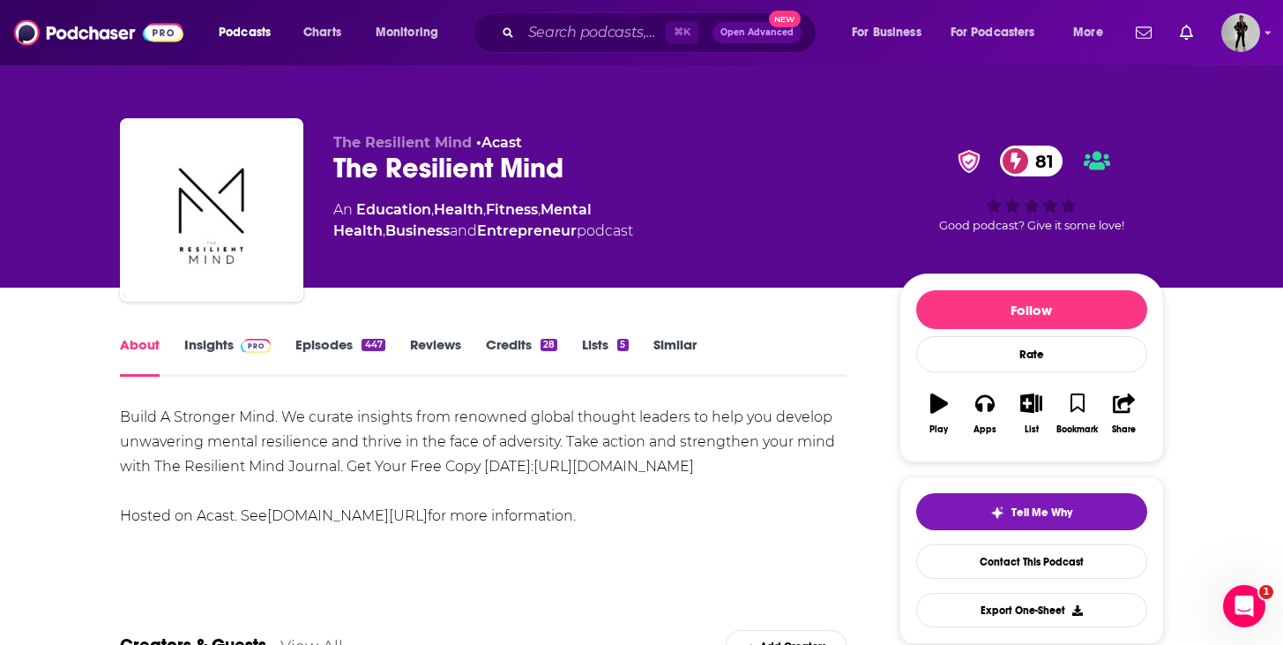
click at [367, 338] on link "Episodes 447" at bounding box center [339, 356] width 89 height 41
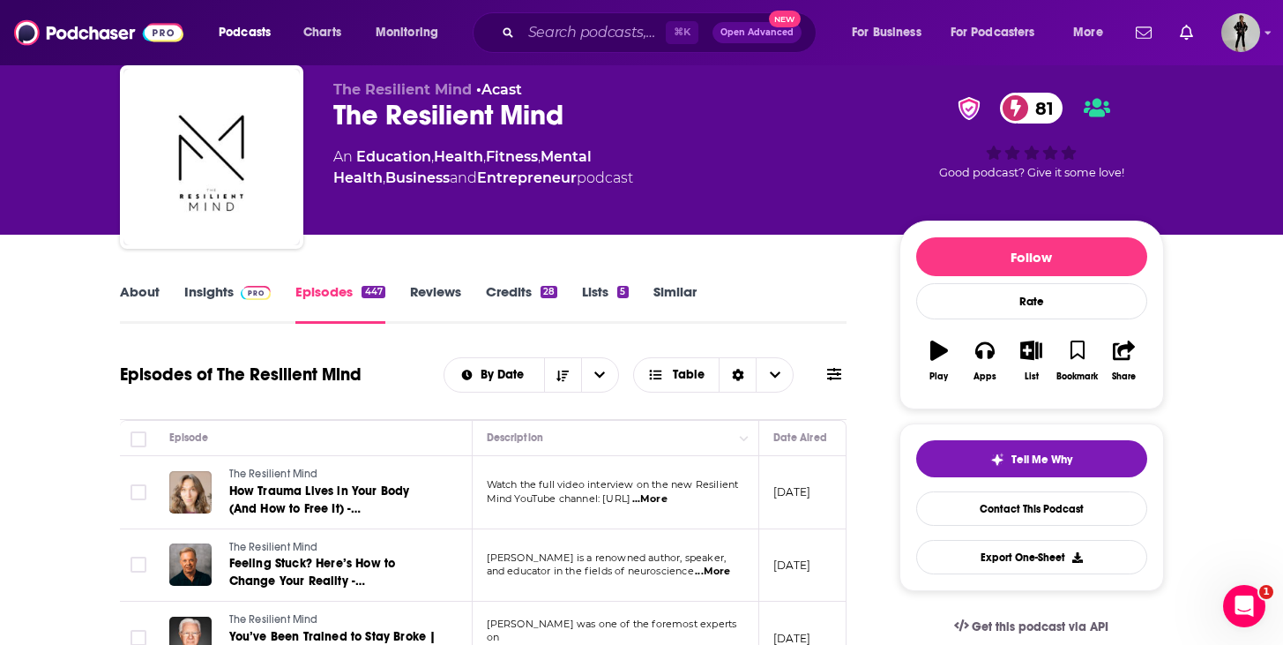
scroll to position [58, 0]
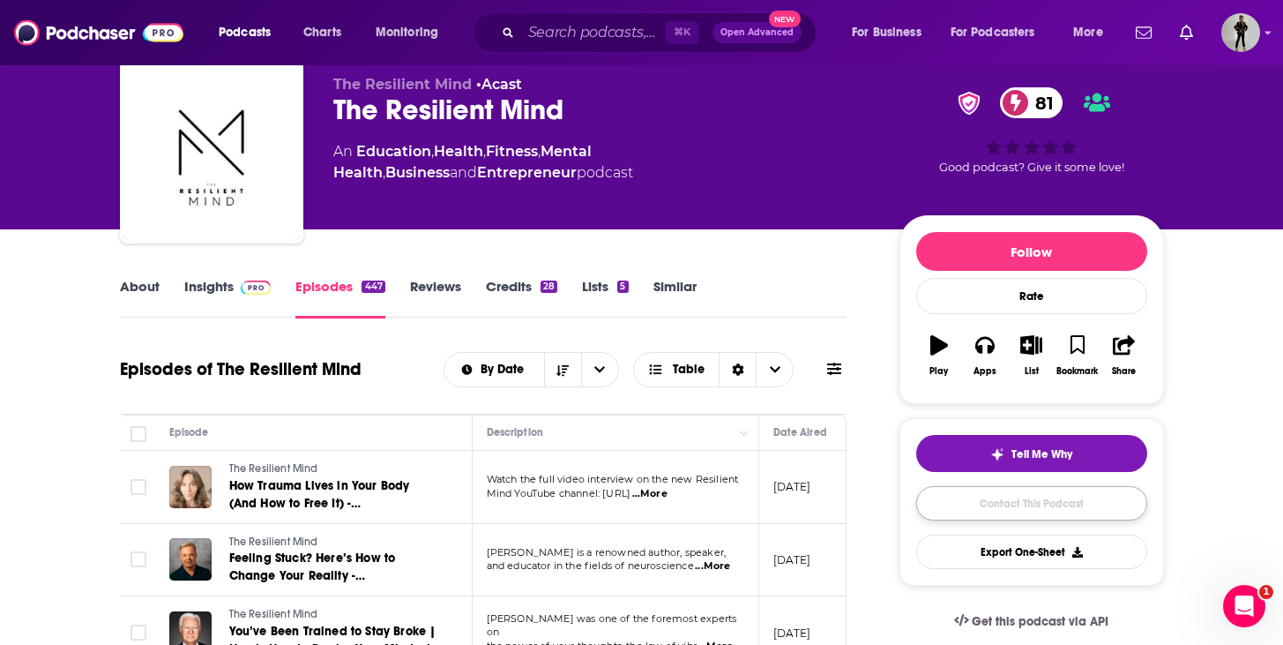
click at [975, 512] on link "Contact This Podcast" at bounding box center [1031, 503] width 231 height 34
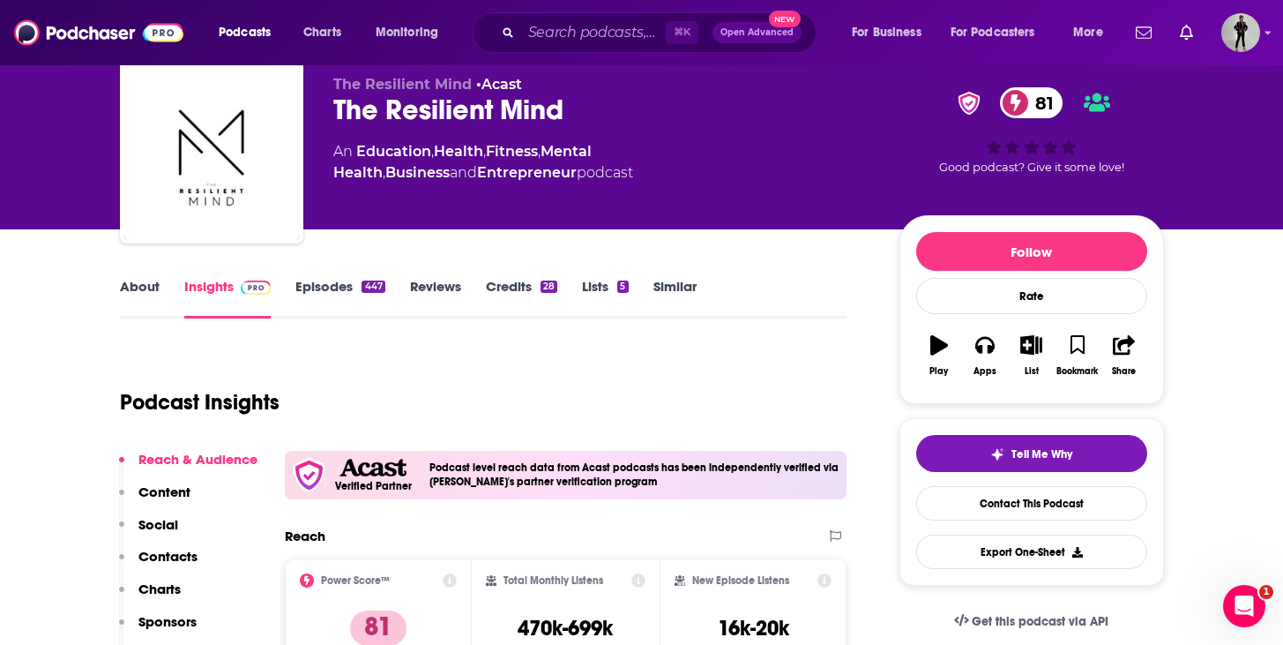
scroll to position [1721, 0]
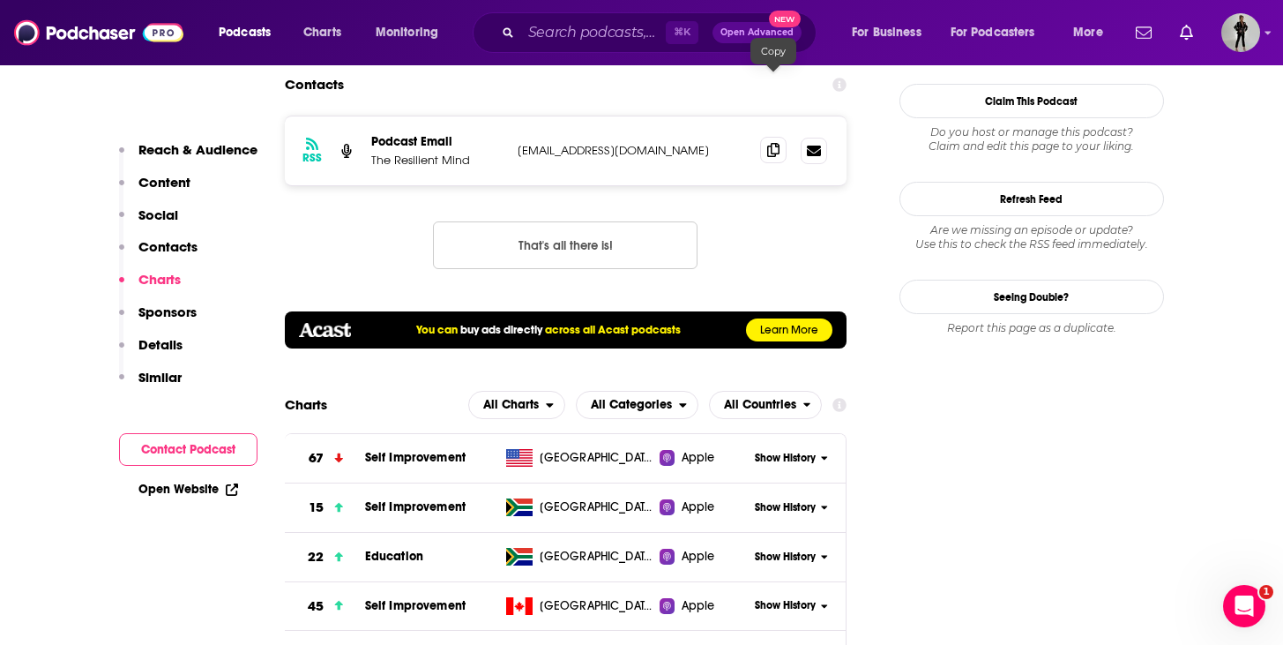
click at [770, 143] on icon at bounding box center [773, 150] width 12 height 14
click at [776, 137] on span at bounding box center [773, 150] width 26 height 26
